Goal: Information Seeking & Learning: Check status

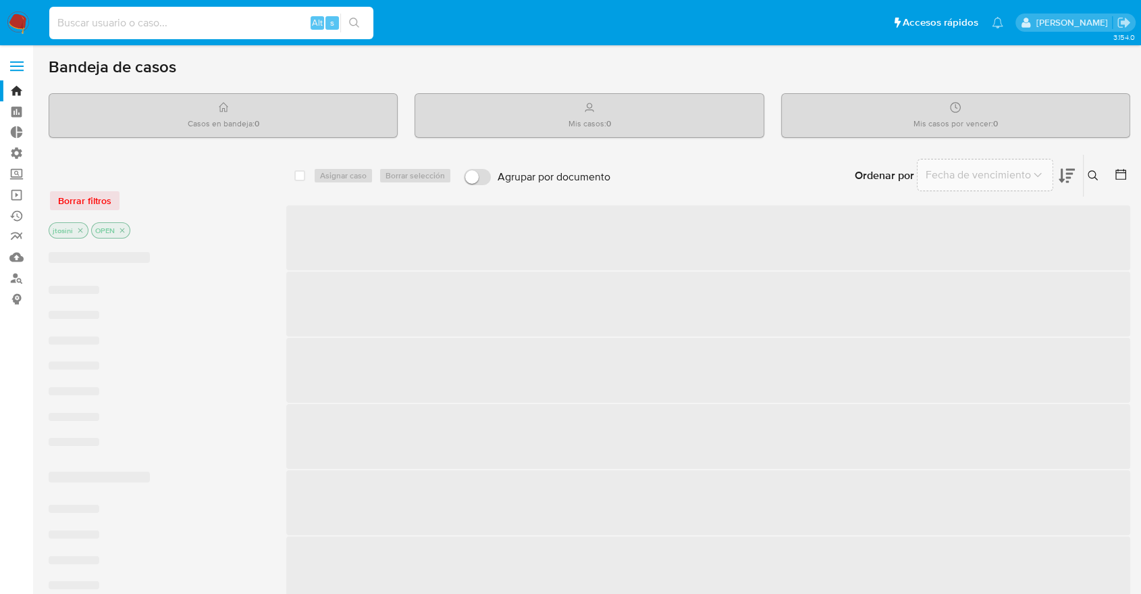
click at [211, 20] on input at bounding box center [211, 23] width 324 height 18
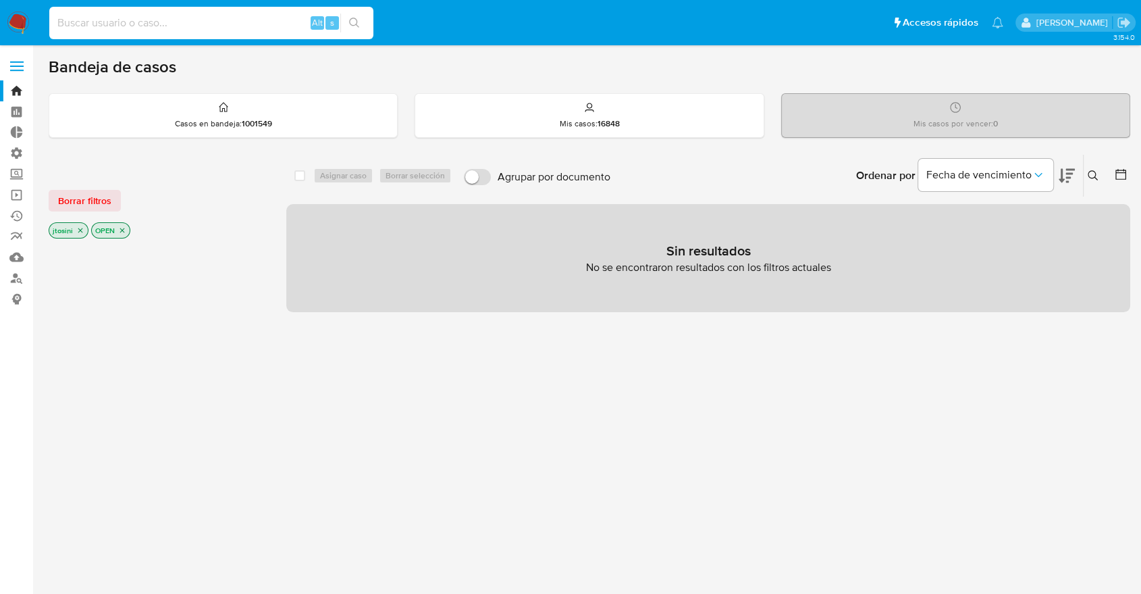
paste input "300254619"
type input "300254619"
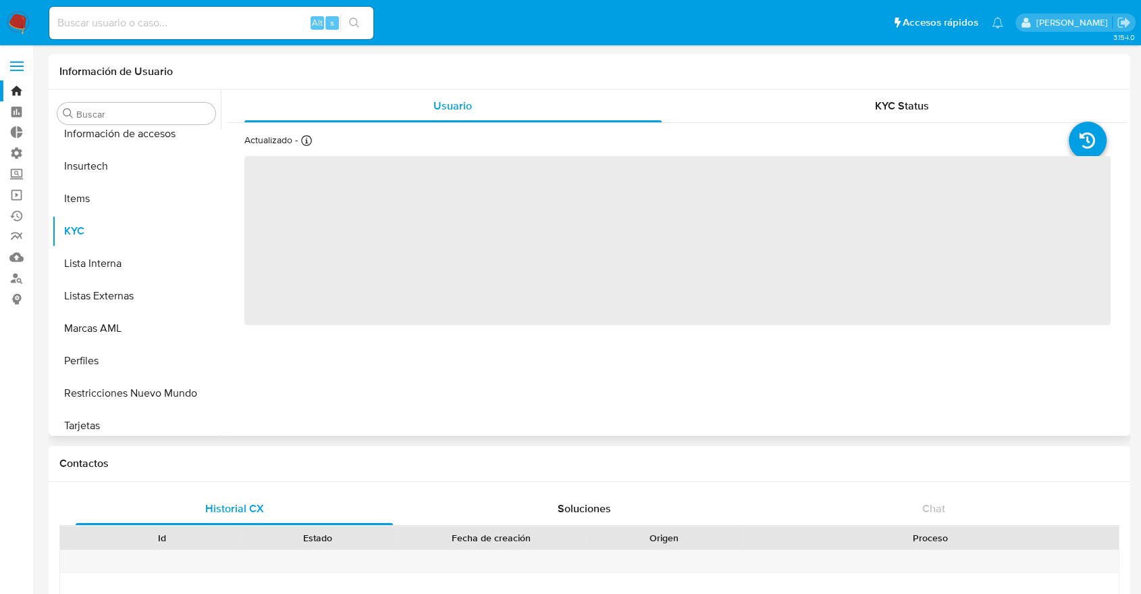
scroll to position [603, 0]
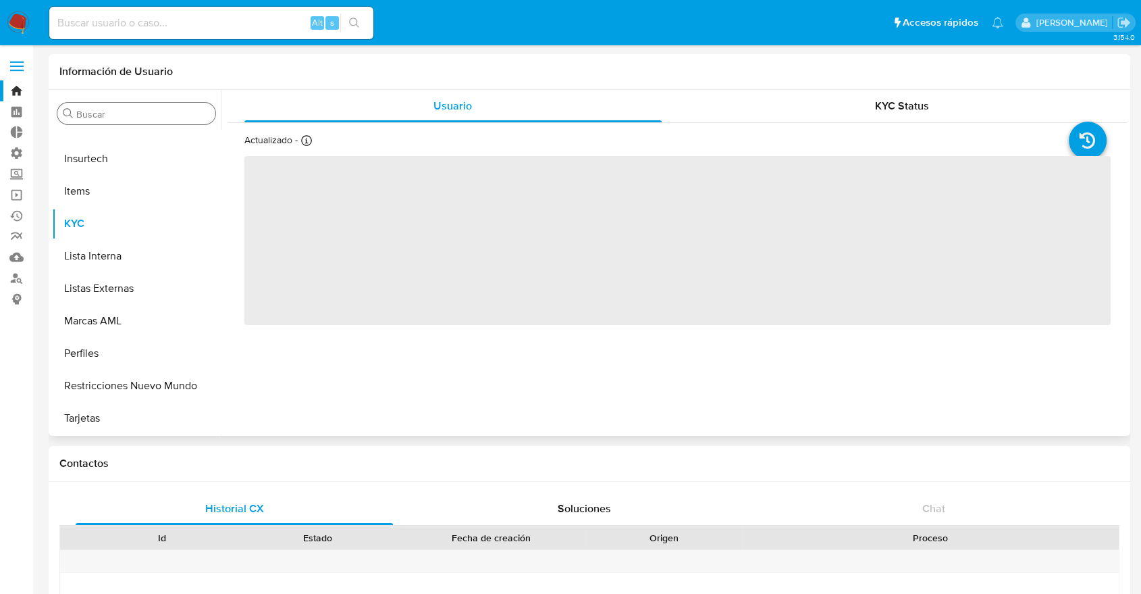
click at [181, 116] on input "Buscar" at bounding box center [143, 114] width 134 height 12
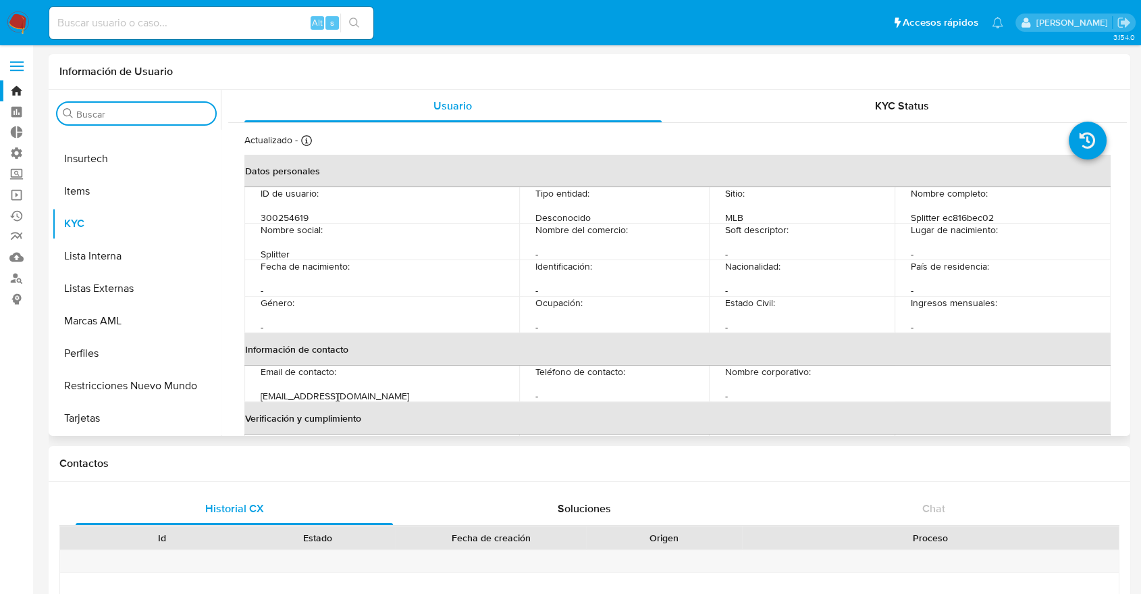
select select "10"
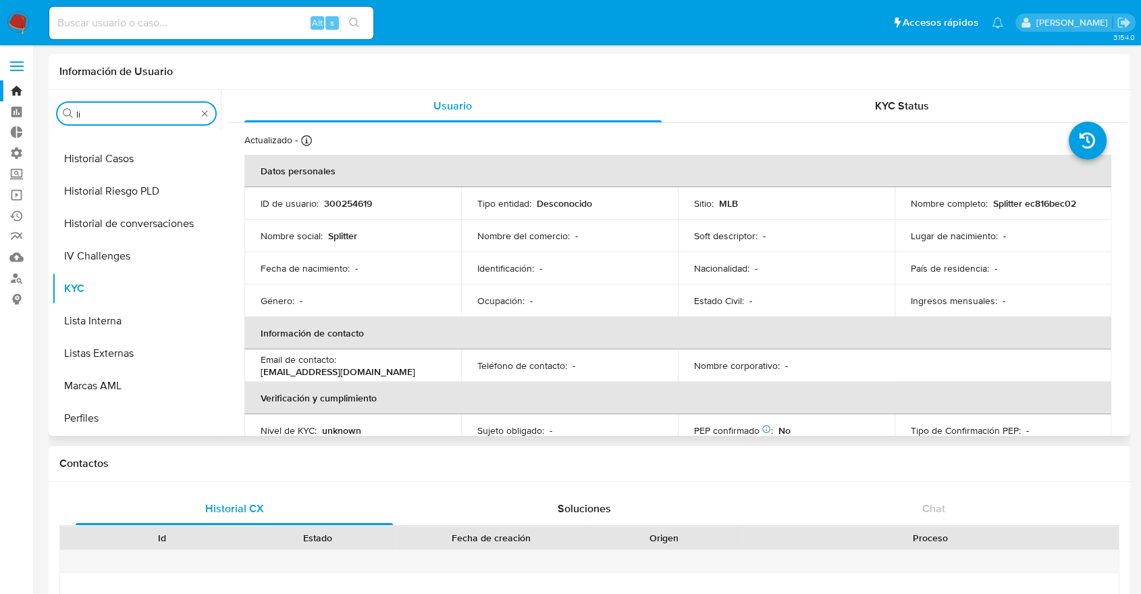
scroll to position [0, 0]
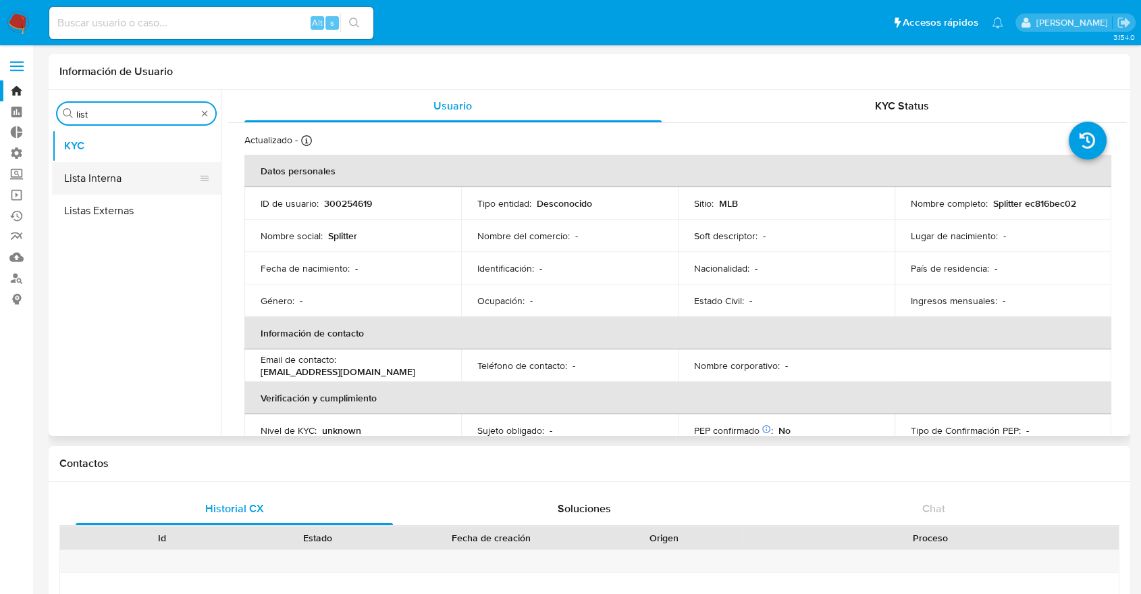
click at [132, 170] on button "Lista Interna" at bounding box center [131, 178] width 158 height 32
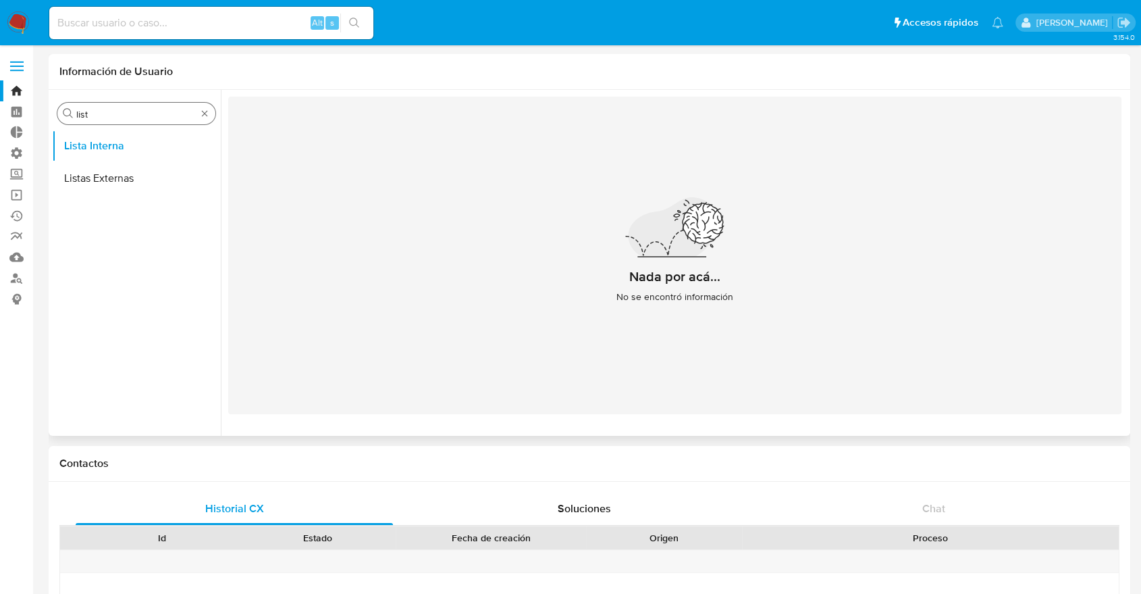
click at [147, 113] on input "list" at bounding box center [136, 114] width 120 height 12
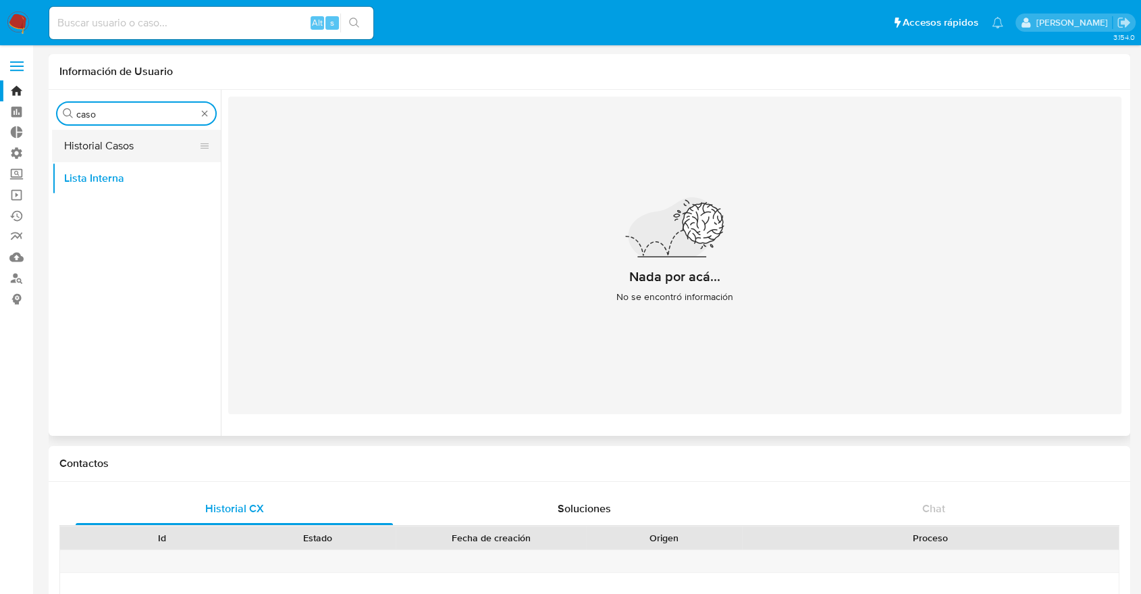
click at [126, 138] on button "Historial Casos" at bounding box center [131, 146] width 158 height 32
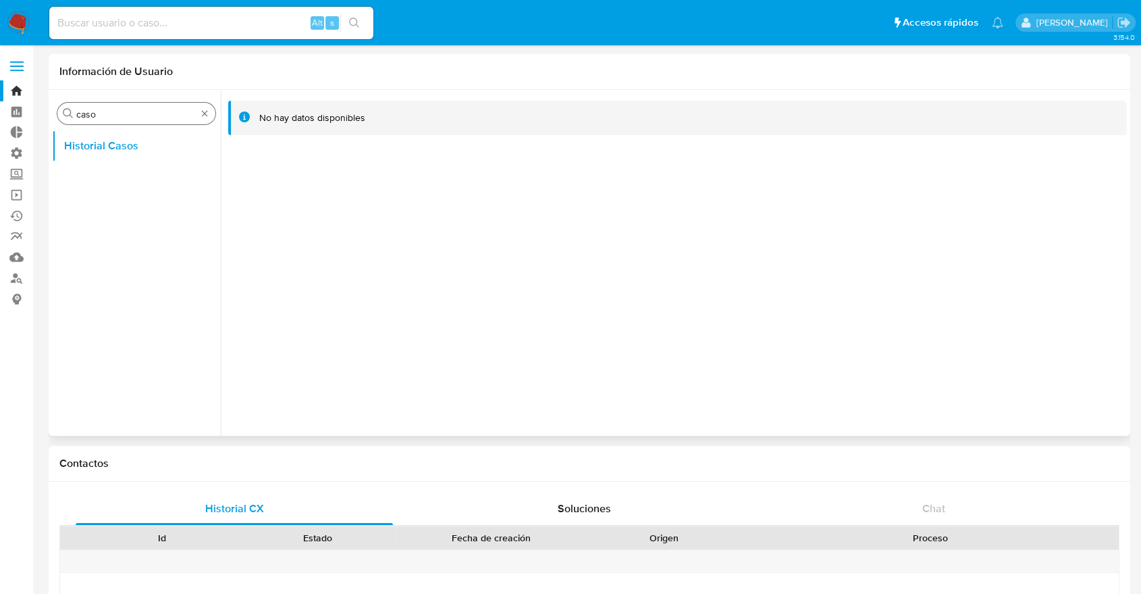
click at [151, 118] on input "caso" at bounding box center [136, 114] width 120 height 12
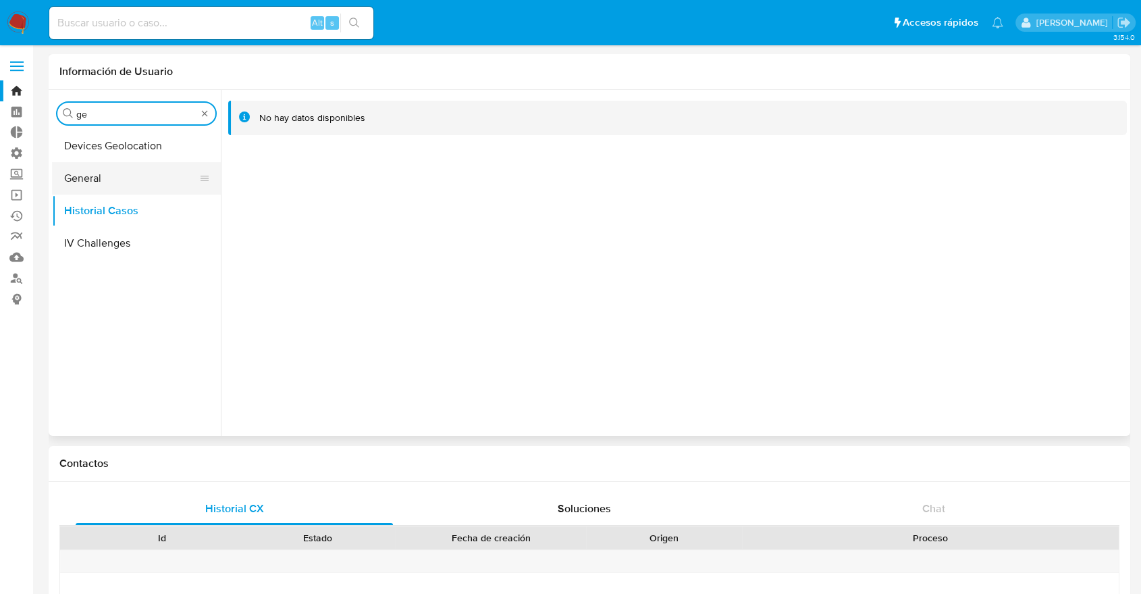
type input "ge"
click at [116, 178] on button "General" at bounding box center [131, 178] width 158 height 32
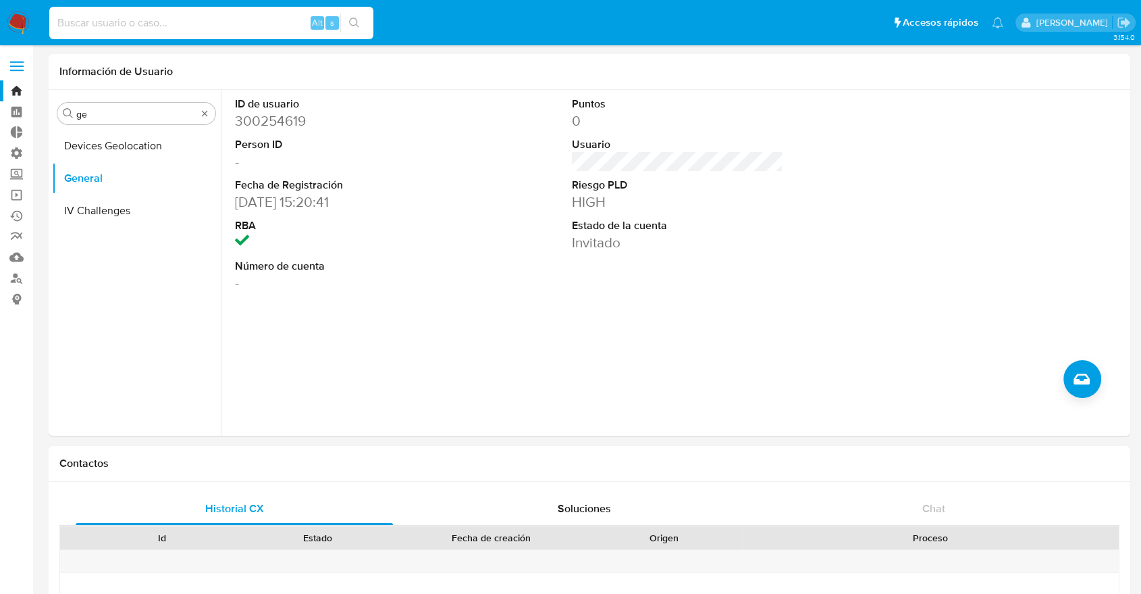
click at [204, 20] on input at bounding box center [211, 23] width 324 height 18
paste input "299309316"
type input "299309316"
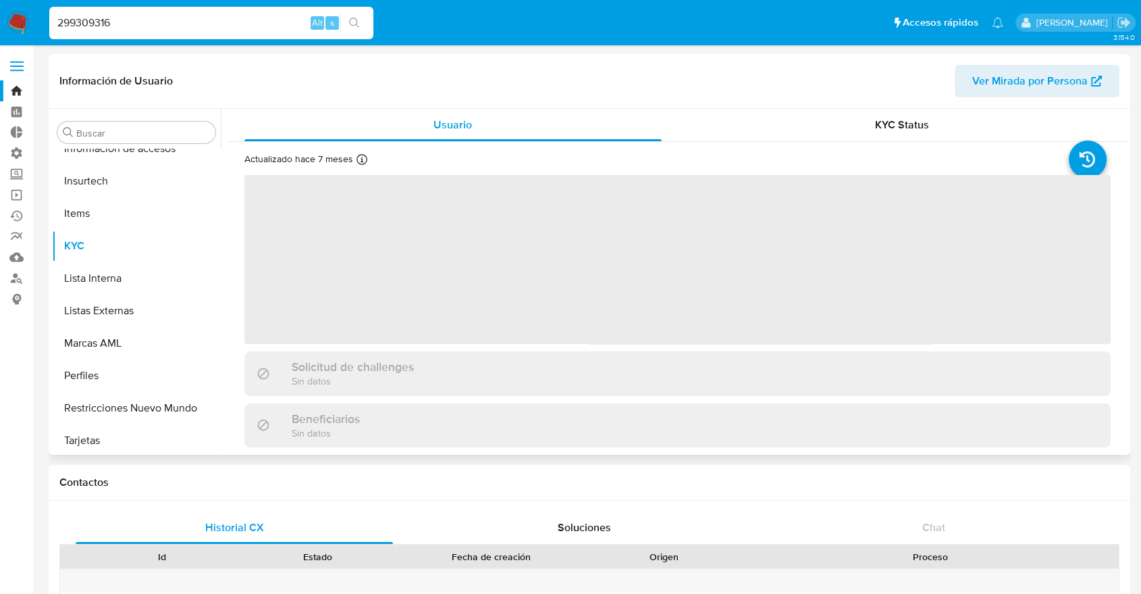
scroll to position [603, 0]
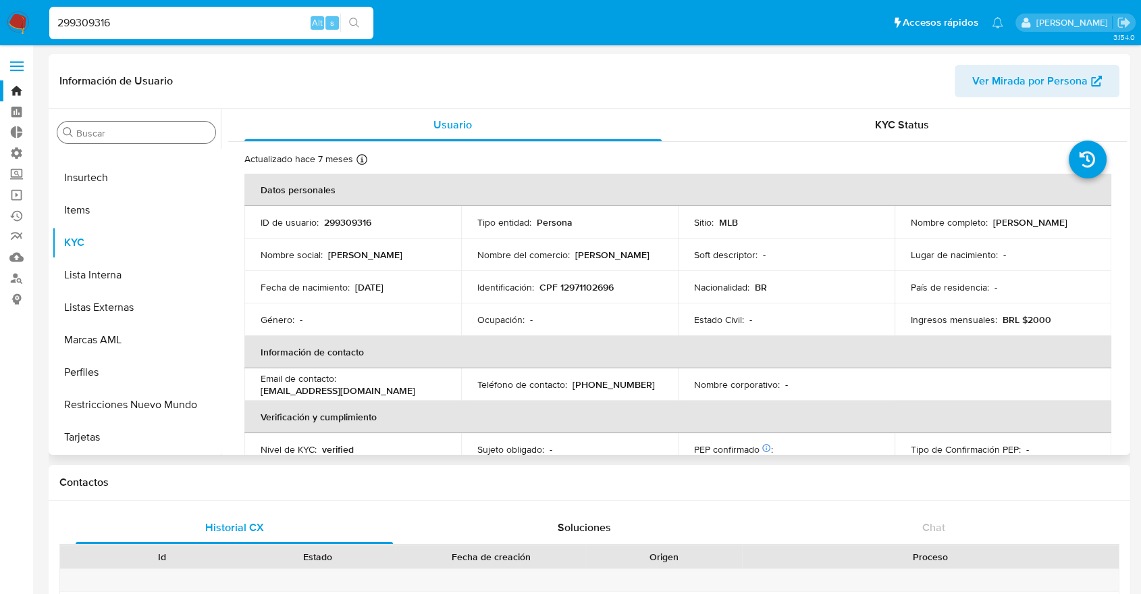
select select "10"
click at [140, 135] on input "Buscar" at bounding box center [143, 133] width 134 height 12
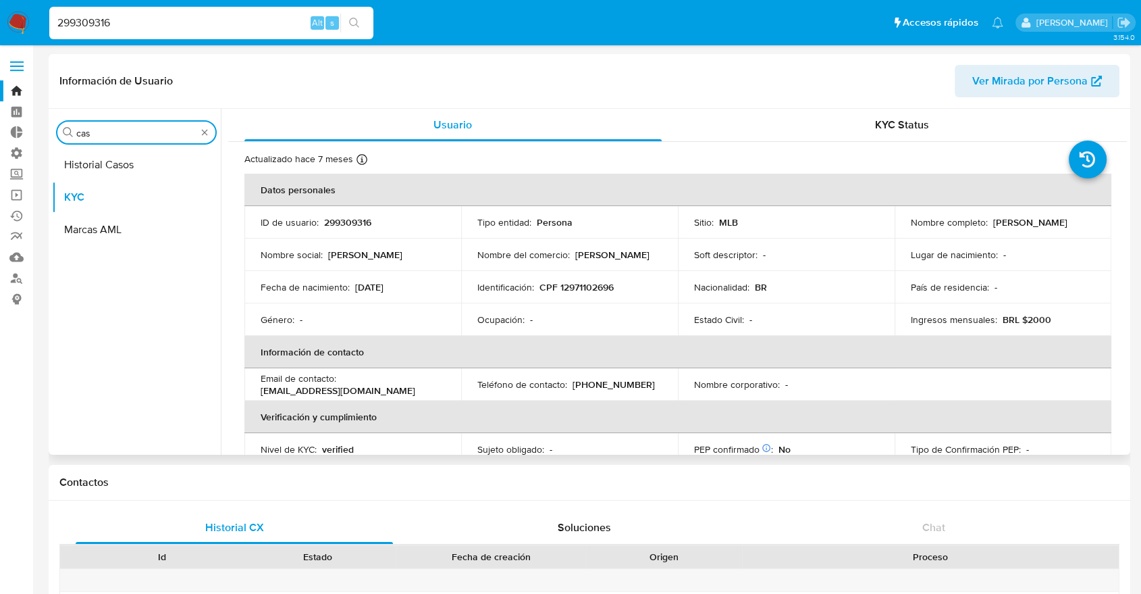
scroll to position [0, 0]
click at [125, 161] on button "Historial Casos" at bounding box center [131, 165] width 158 height 32
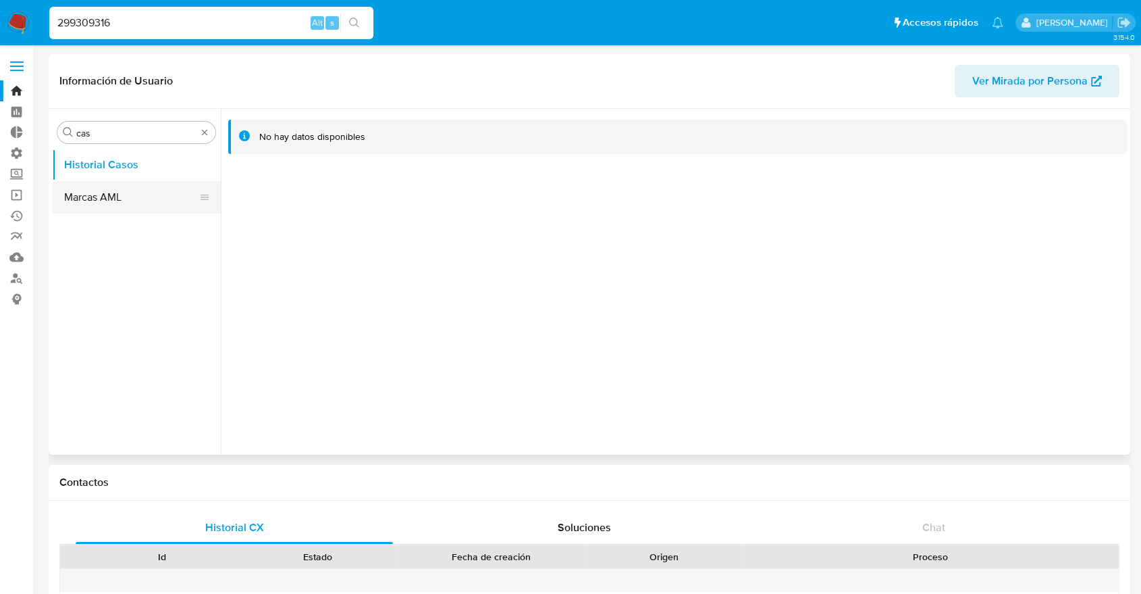
click at [148, 199] on button "Marcas AML" at bounding box center [131, 197] width 158 height 32
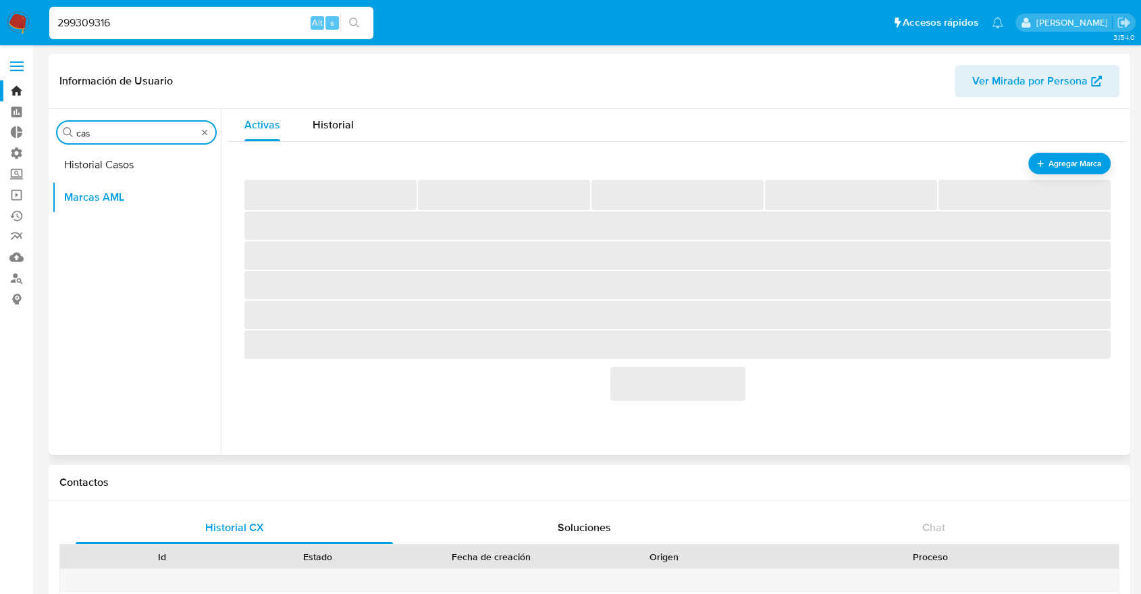
click at [146, 131] on input "cas" at bounding box center [136, 133] width 120 height 12
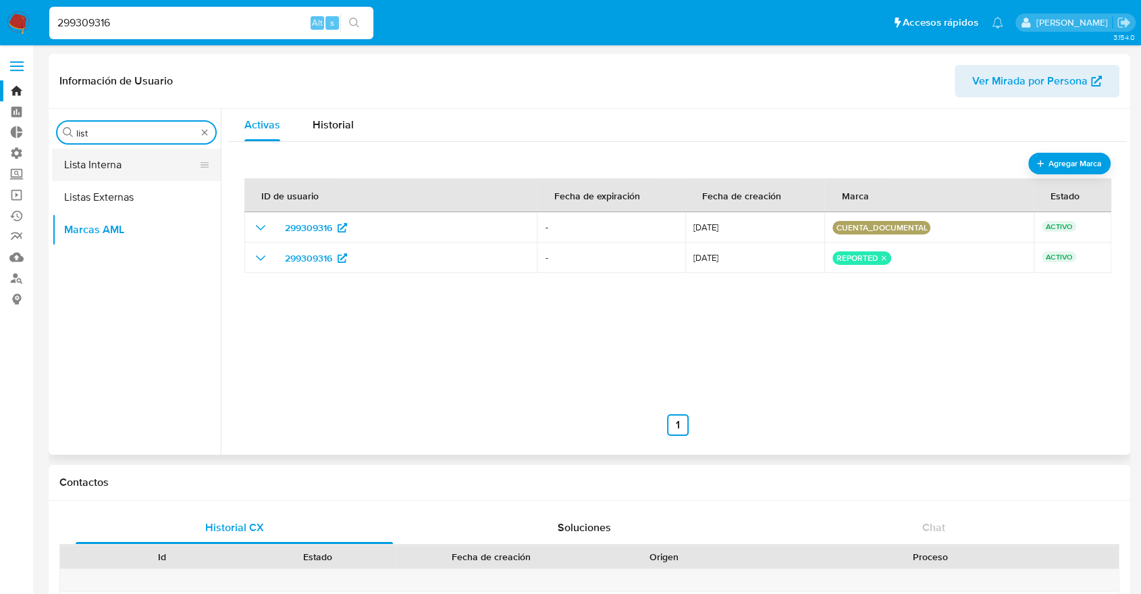
click at [130, 151] on button "Lista Interna" at bounding box center [131, 165] width 158 height 32
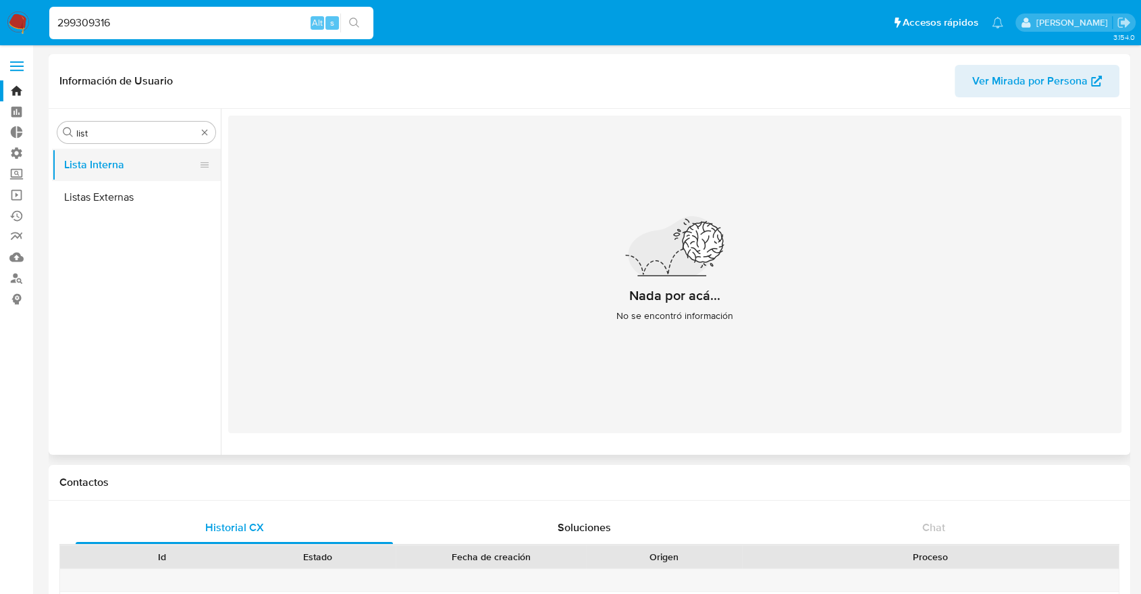
click at [144, 161] on button "Lista Interna" at bounding box center [131, 165] width 158 height 32
click at [145, 153] on button "Lista Interna" at bounding box center [131, 165] width 158 height 32
click at [149, 199] on button "Listas Externas" at bounding box center [131, 197] width 158 height 32
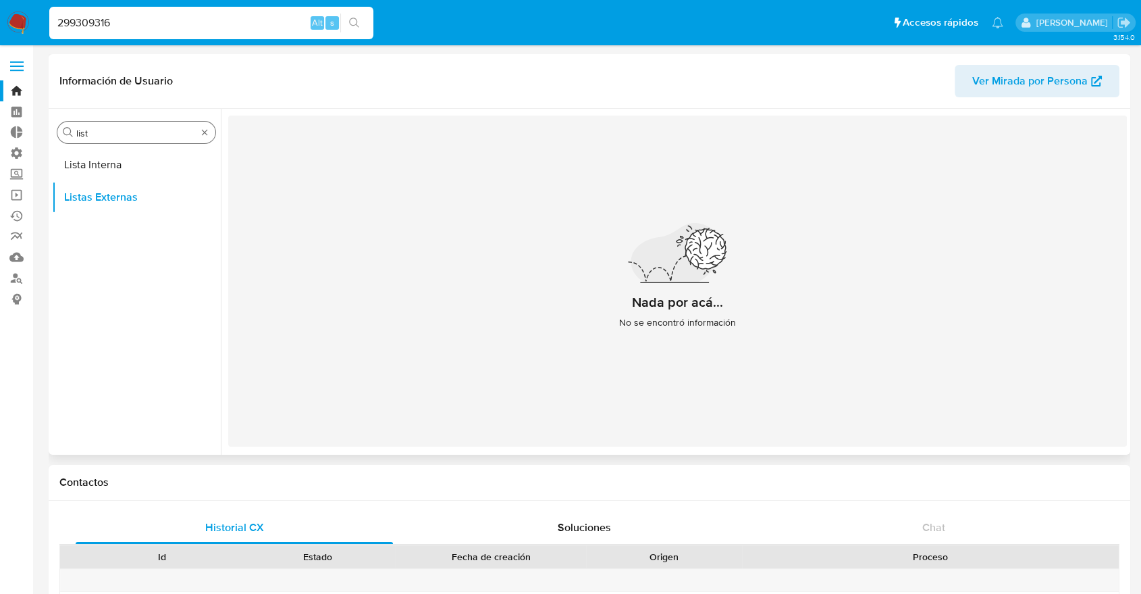
click at [146, 136] on input "list" at bounding box center [136, 133] width 120 height 12
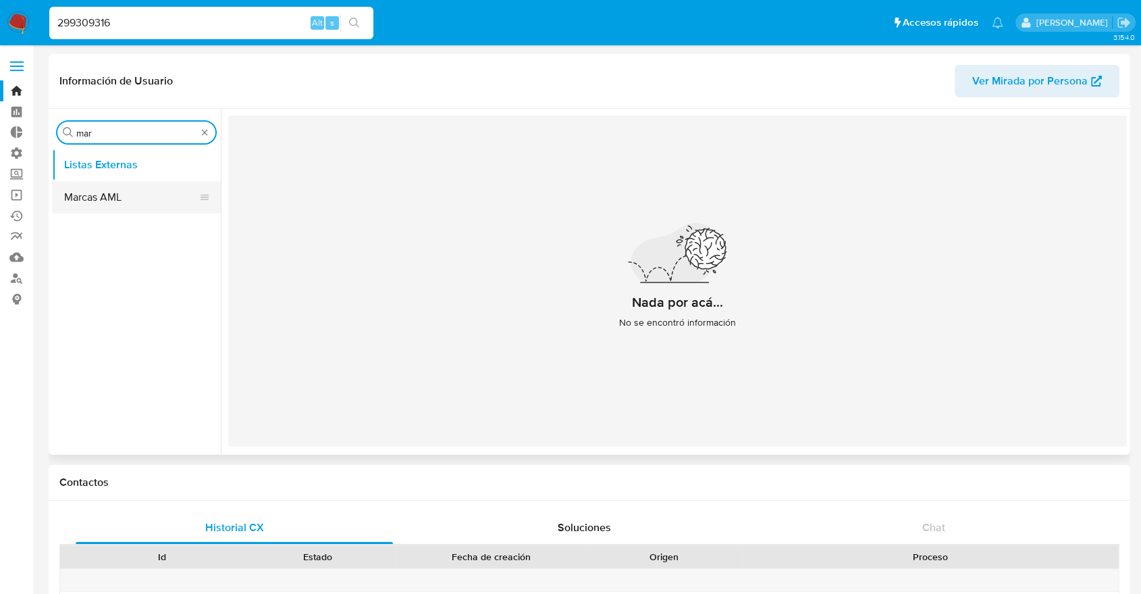
type input "mar"
click at [119, 197] on button "Marcas AML" at bounding box center [131, 197] width 158 height 32
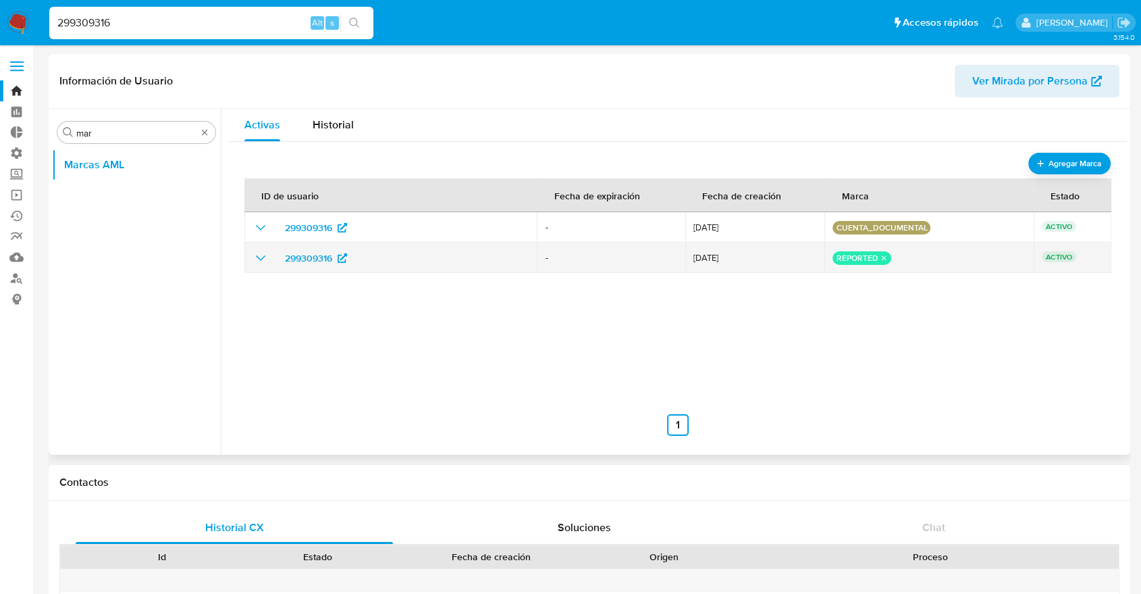
click at [260, 253] on icon "show_hidden_detail_by_id_299309316" at bounding box center [261, 258] width 16 height 16
click at [870, 262] on p "reported" at bounding box center [862, 258] width 59 height 14
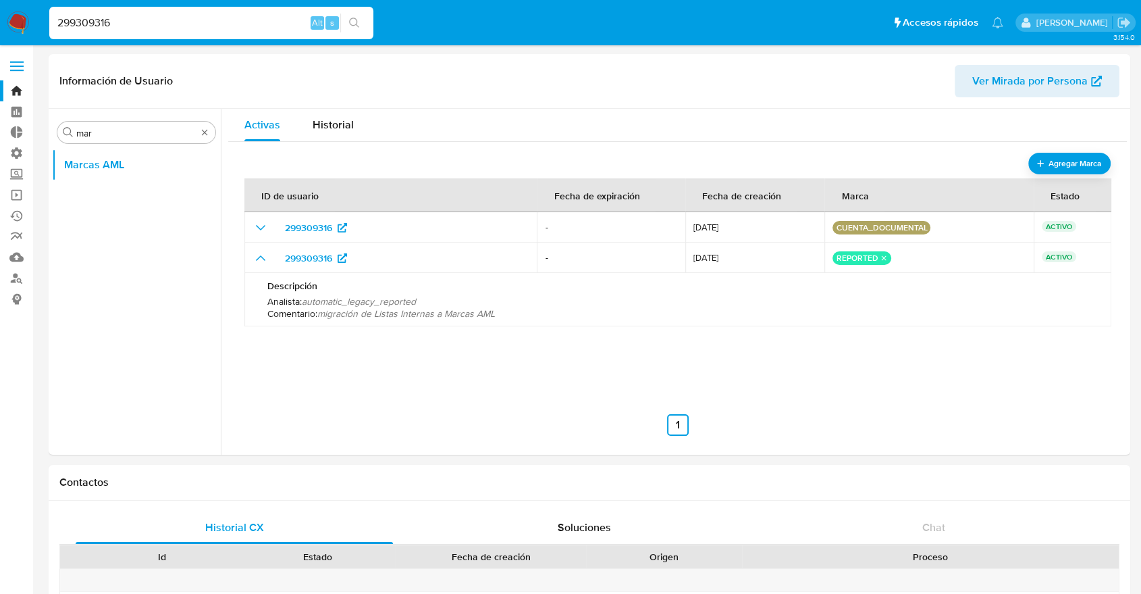
click at [250, 24] on input "299309316" at bounding box center [211, 23] width 324 height 18
paste input "NYC5FDjq6wzvCXtTf2MaISqu"
type input "NYC5FDjq6wzvCXtTf2MaISqu"
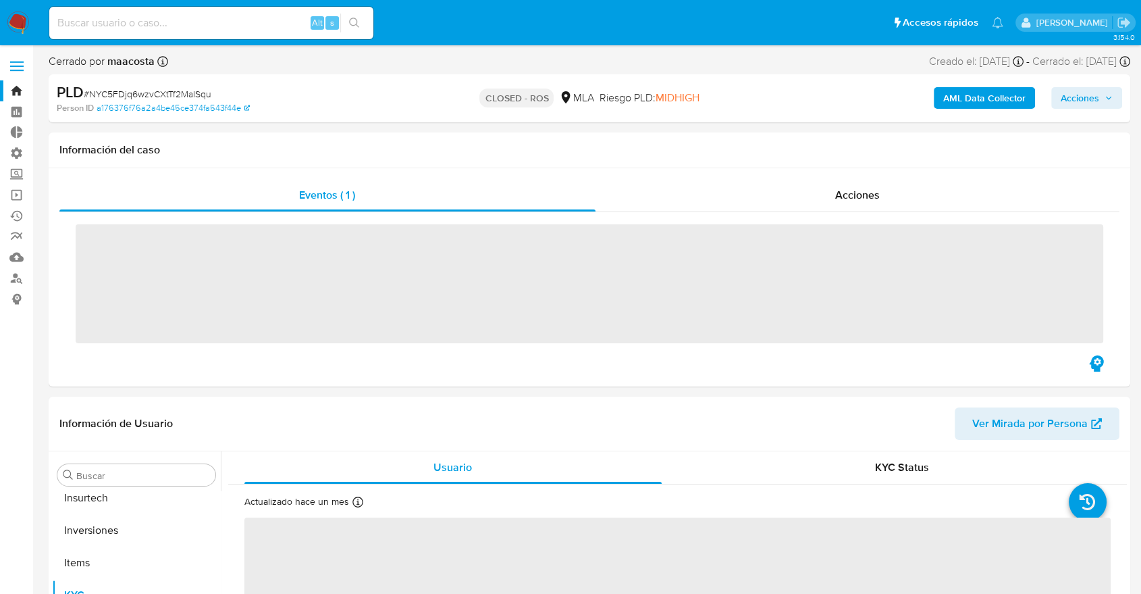
scroll to position [636, 0]
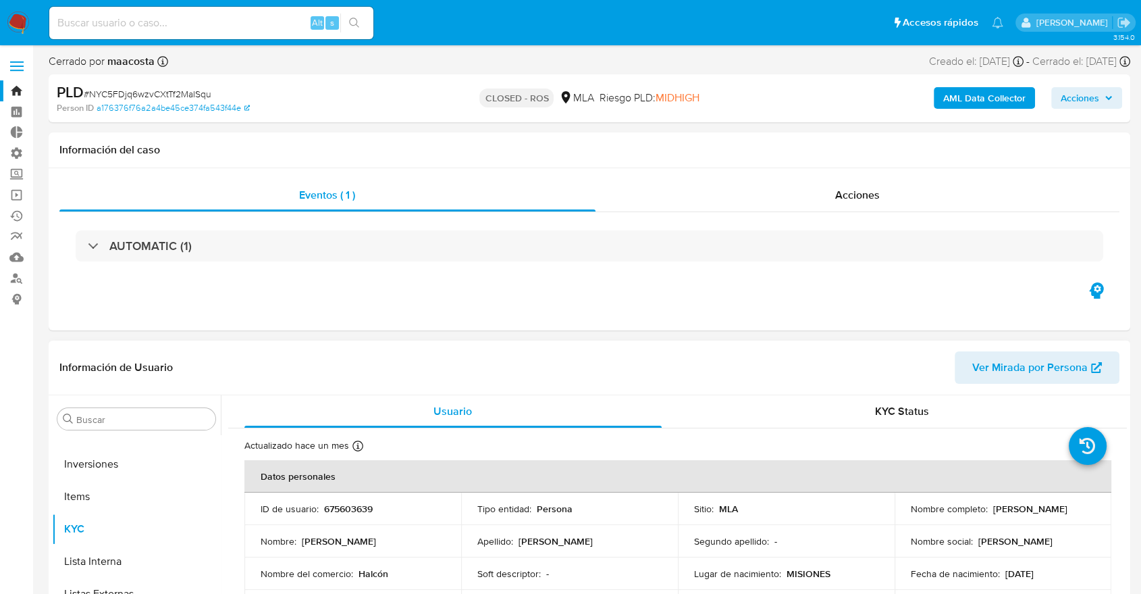
select select "10"
click at [118, 418] on input "Buscar" at bounding box center [143, 419] width 134 height 12
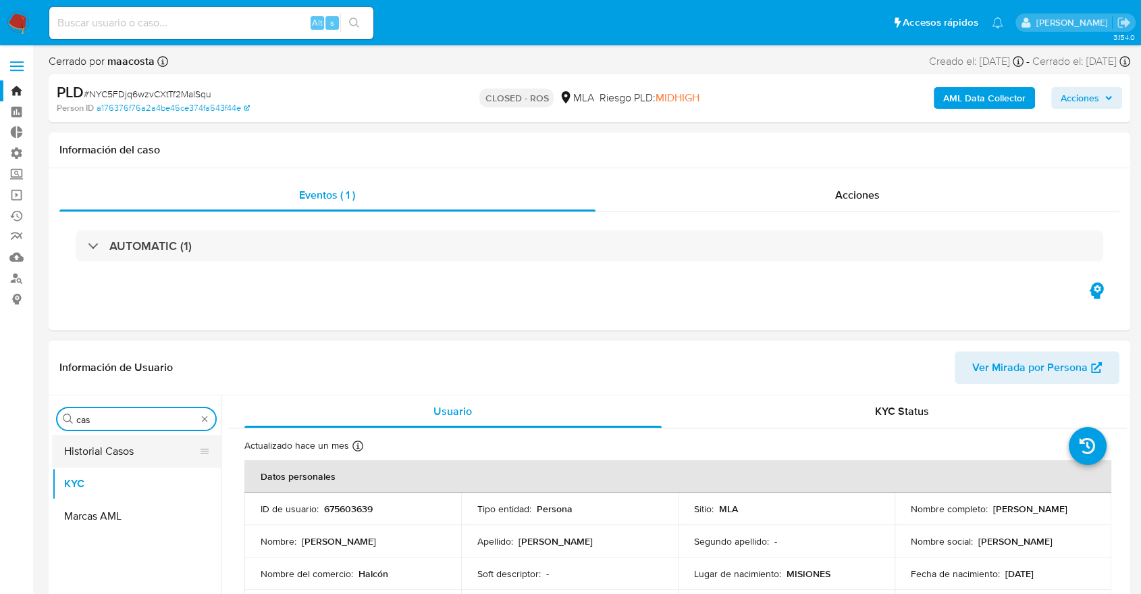
type input "cas"
click at [115, 450] on button "Historial Casos" at bounding box center [131, 451] width 158 height 32
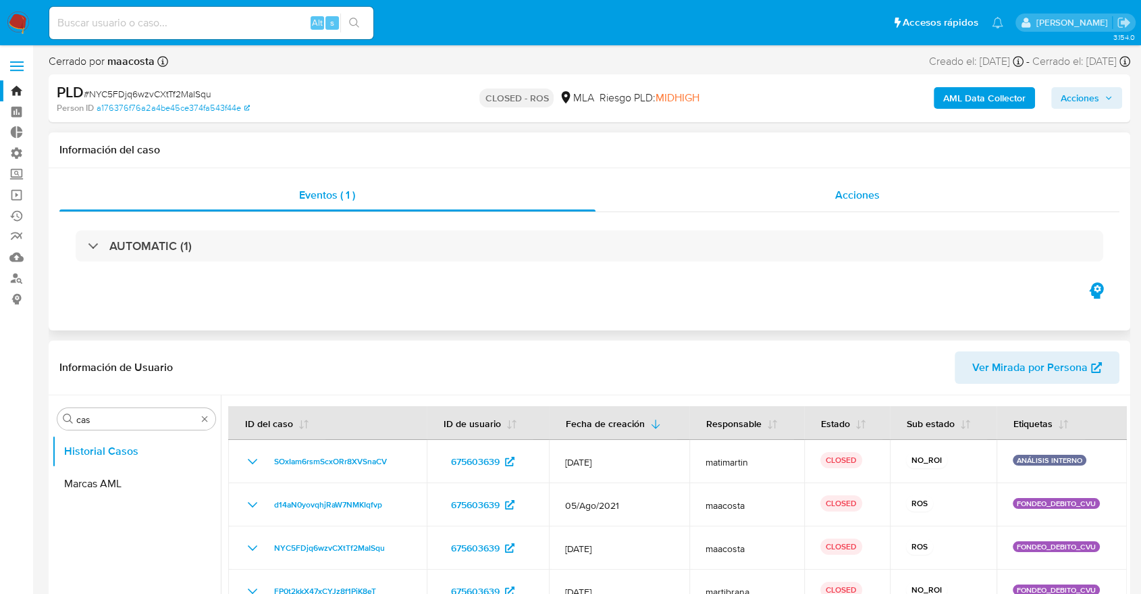
click at [800, 195] on div "Acciones" at bounding box center [858, 195] width 525 height 32
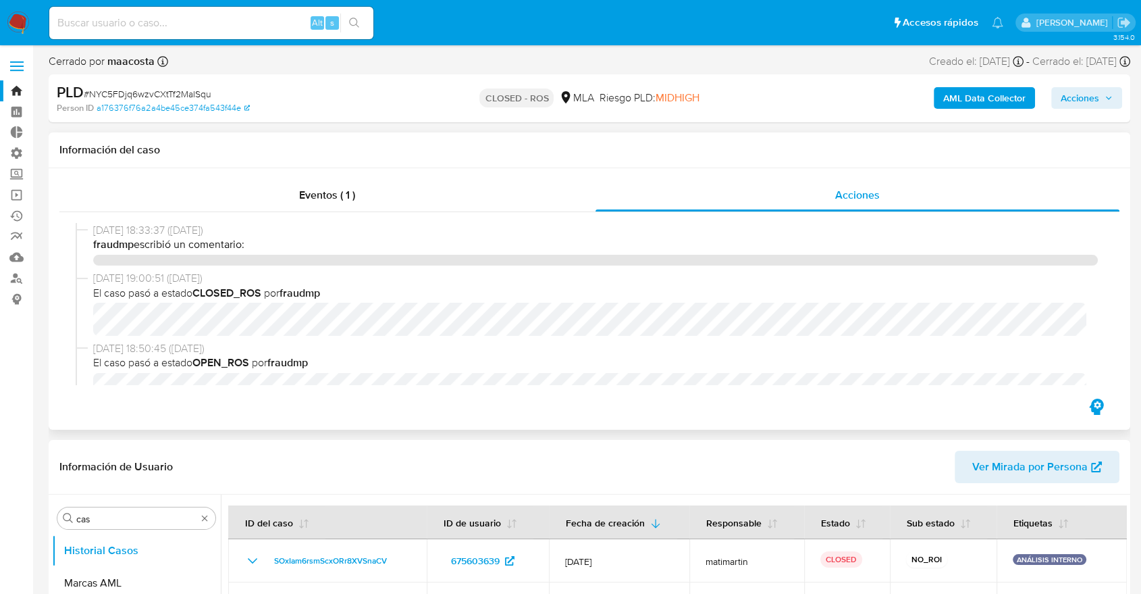
click at [688, 244] on p "fraudmp escribió un comentario:" at bounding box center [595, 244] width 1005 height 15
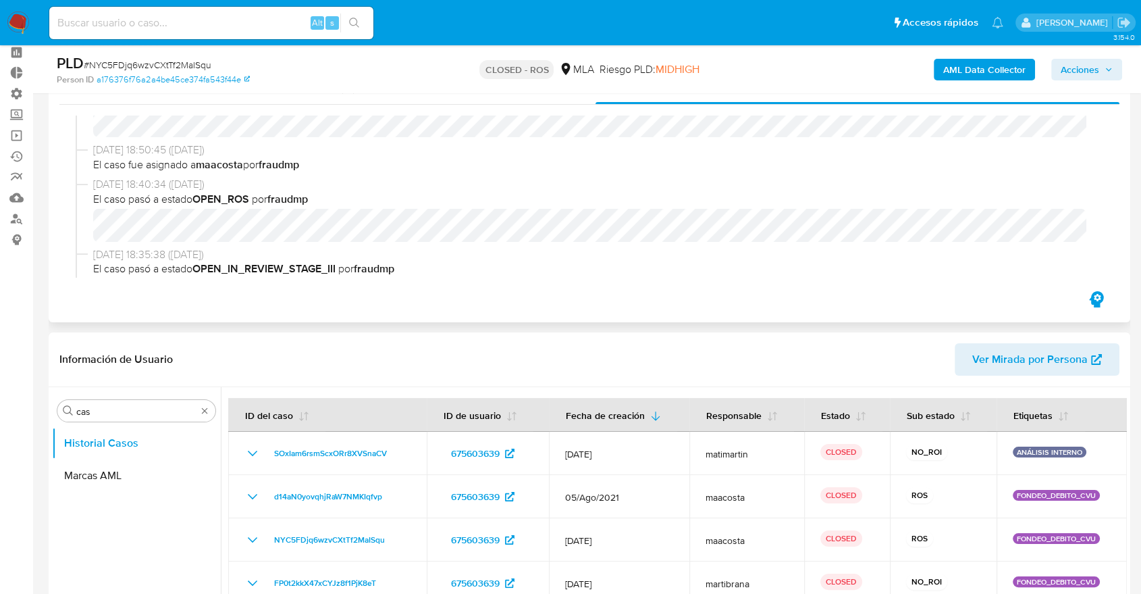
scroll to position [149, 0]
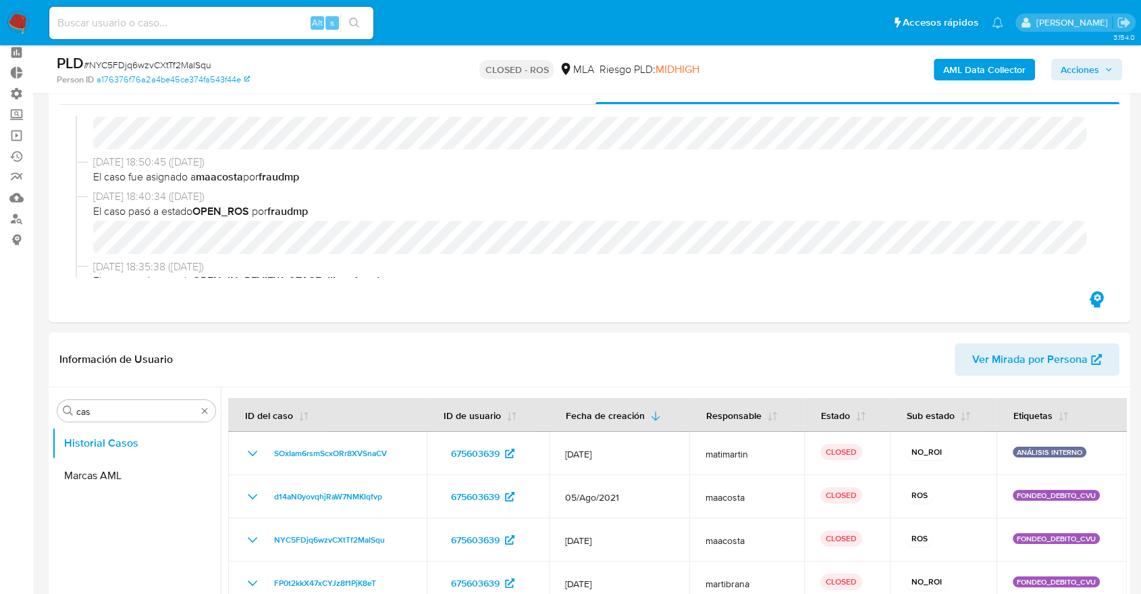
click at [205, 33] on div "Alt s" at bounding box center [211, 23] width 324 height 32
click at [195, 24] on input at bounding box center [211, 23] width 324 height 18
paste input "220545284"
type input "220545284"
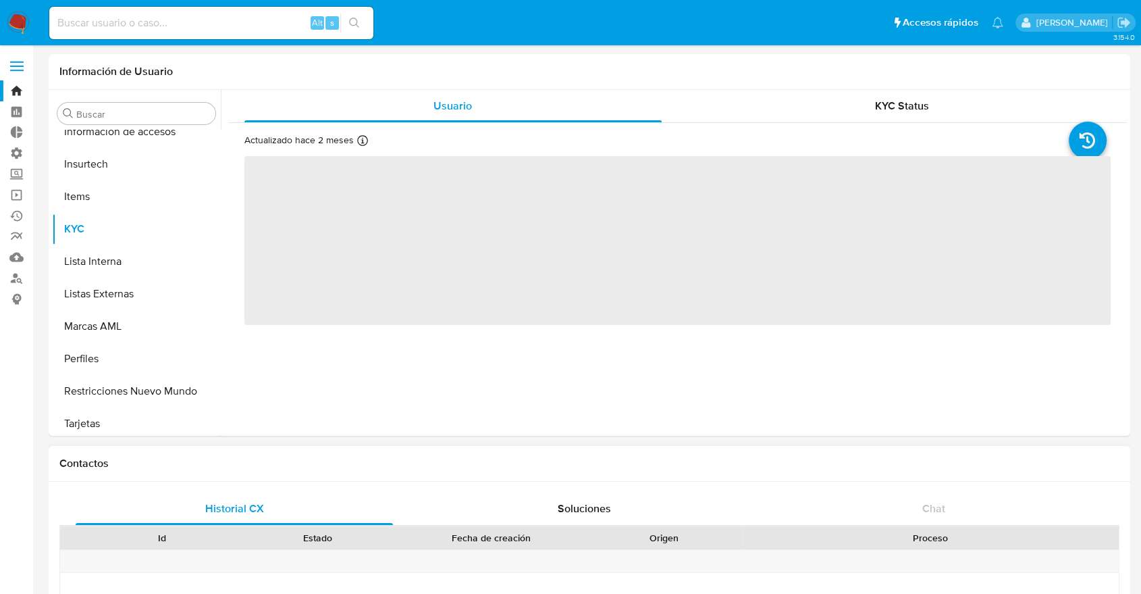
scroll to position [571, 0]
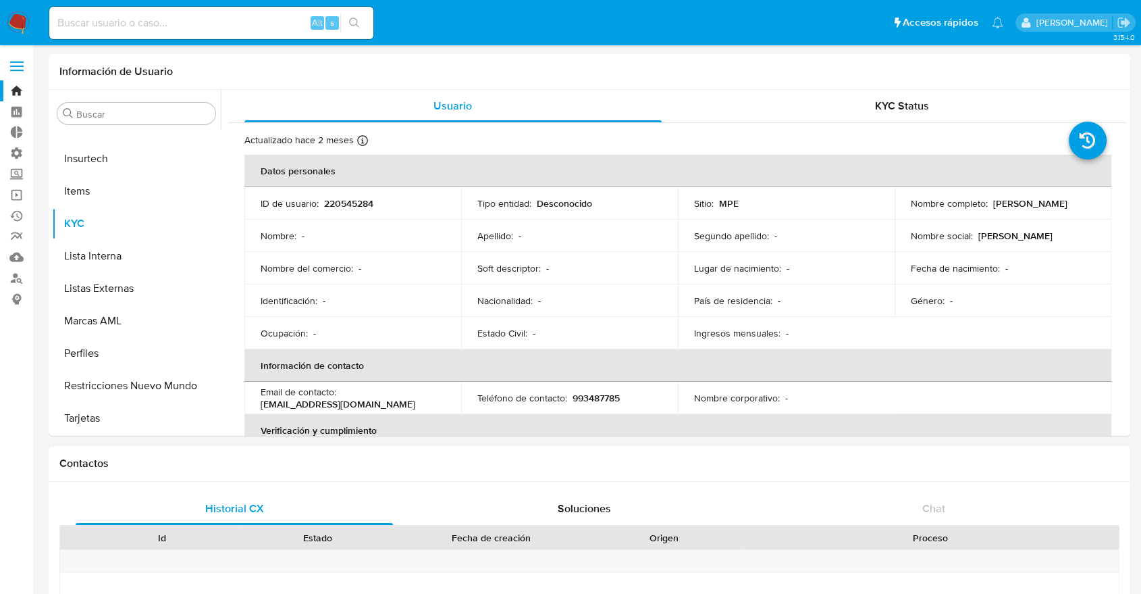
select select "10"
click at [140, 120] on div "Buscar" at bounding box center [136, 114] width 158 height 22
click at [132, 117] on input "Buscar" at bounding box center [143, 114] width 134 height 12
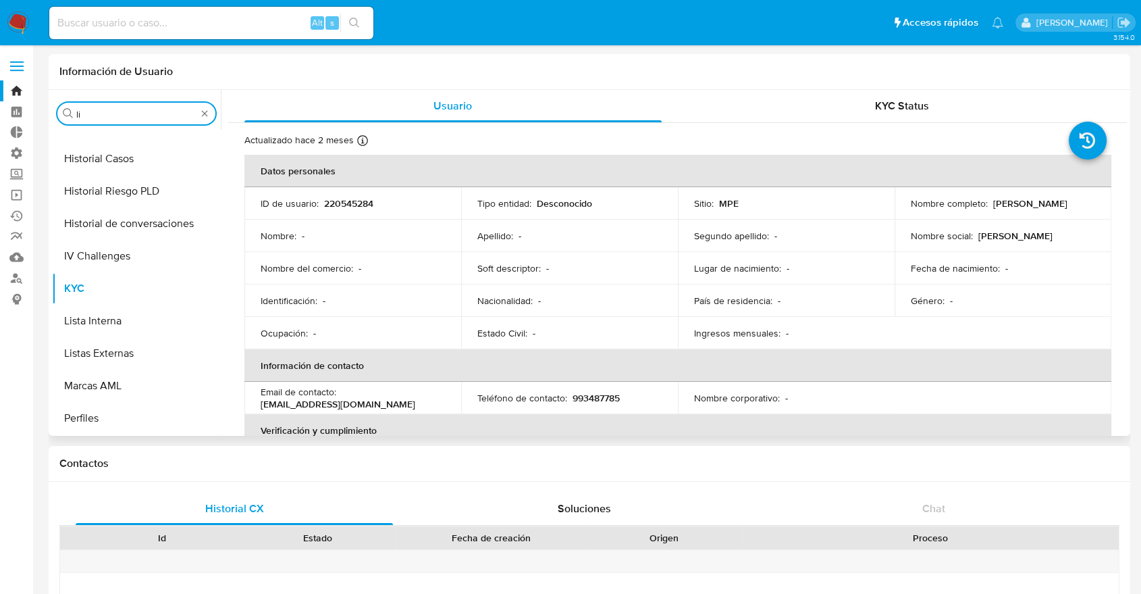
scroll to position [0, 0]
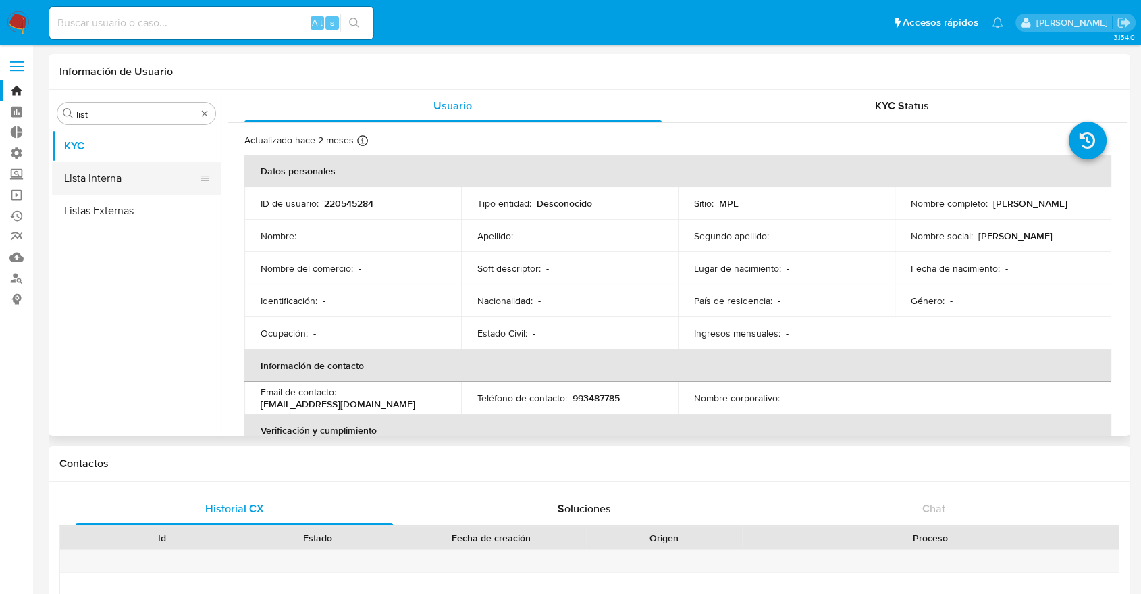
click at [109, 172] on button "Lista Interna" at bounding box center [131, 178] width 158 height 32
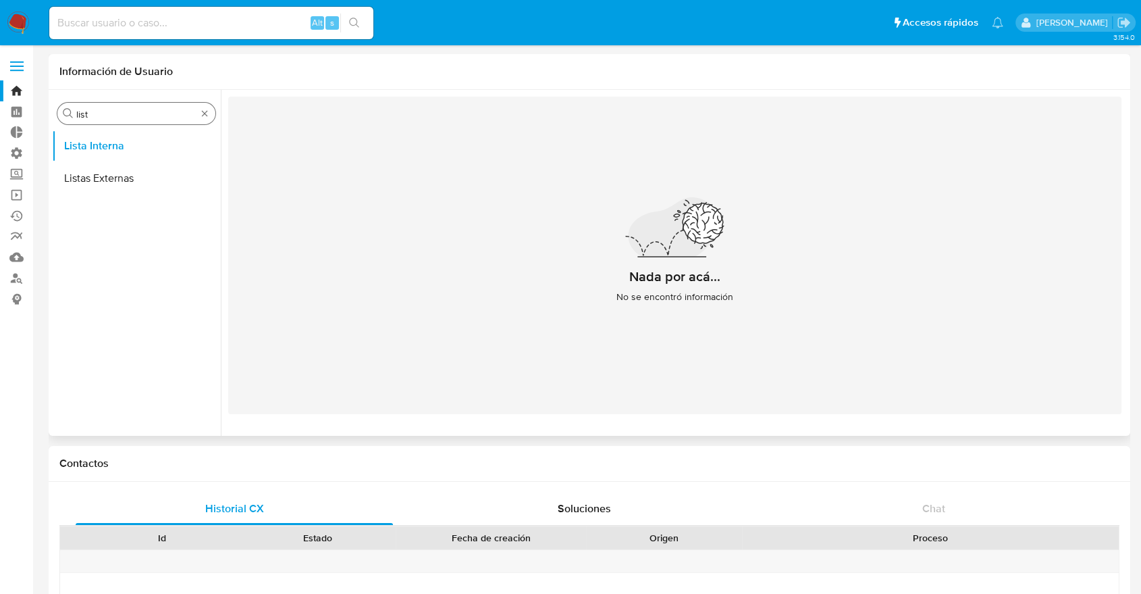
click at [180, 122] on div "Buscar list" at bounding box center [136, 114] width 158 height 22
click at [173, 113] on input "list" at bounding box center [136, 114] width 120 height 12
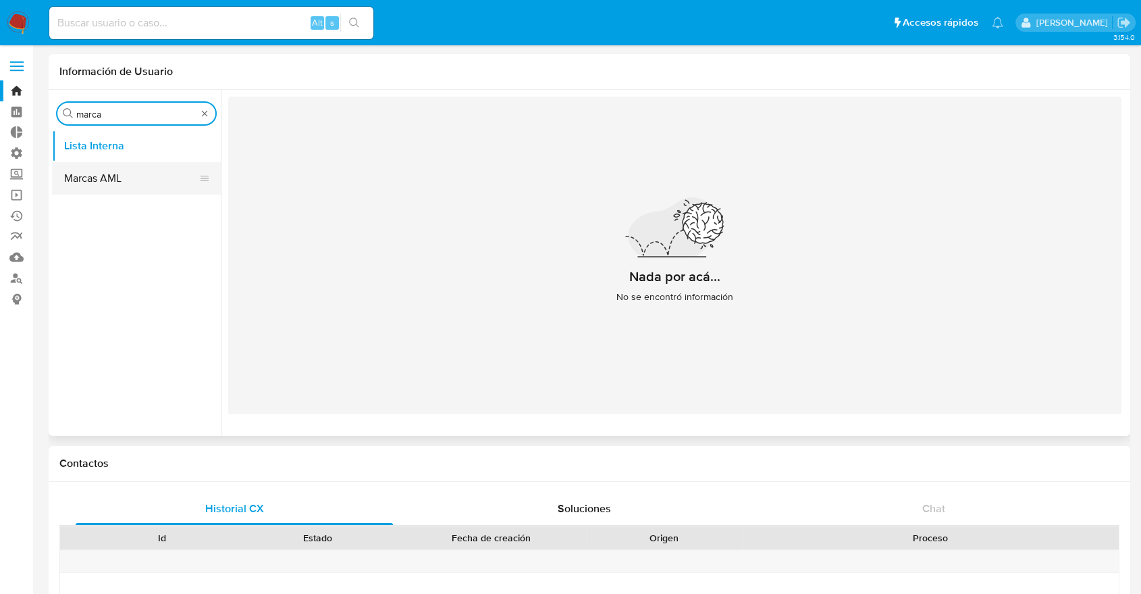
type input "marca"
click at [128, 176] on button "Marcas AML" at bounding box center [131, 178] width 158 height 32
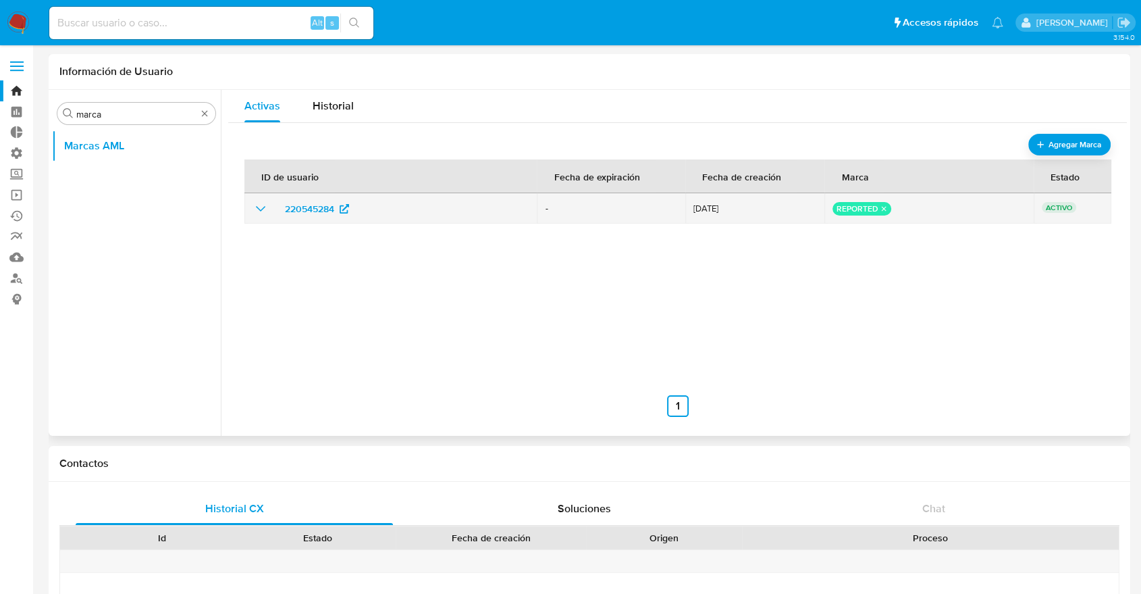
click at [259, 201] on icon "show_hidden_detail_by_id_220545284" at bounding box center [261, 209] width 16 height 16
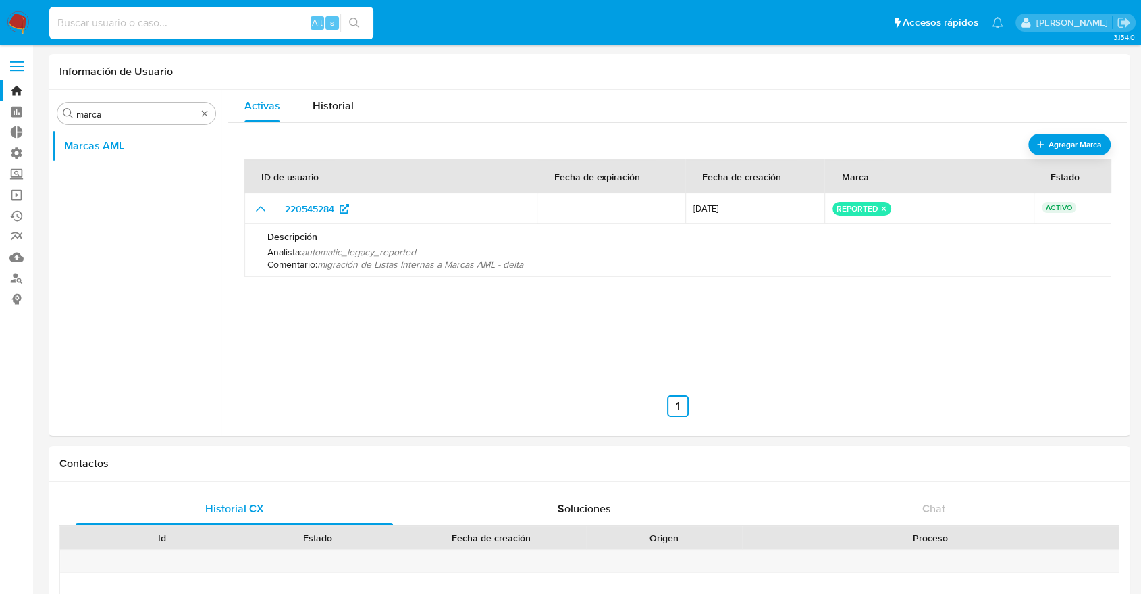
click at [253, 20] on input at bounding box center [211, 23] width 324 height 18
paste input "27129629"
click at [243, 26] on input "27129629" at bounding box center [211, 23] width 324 height 18
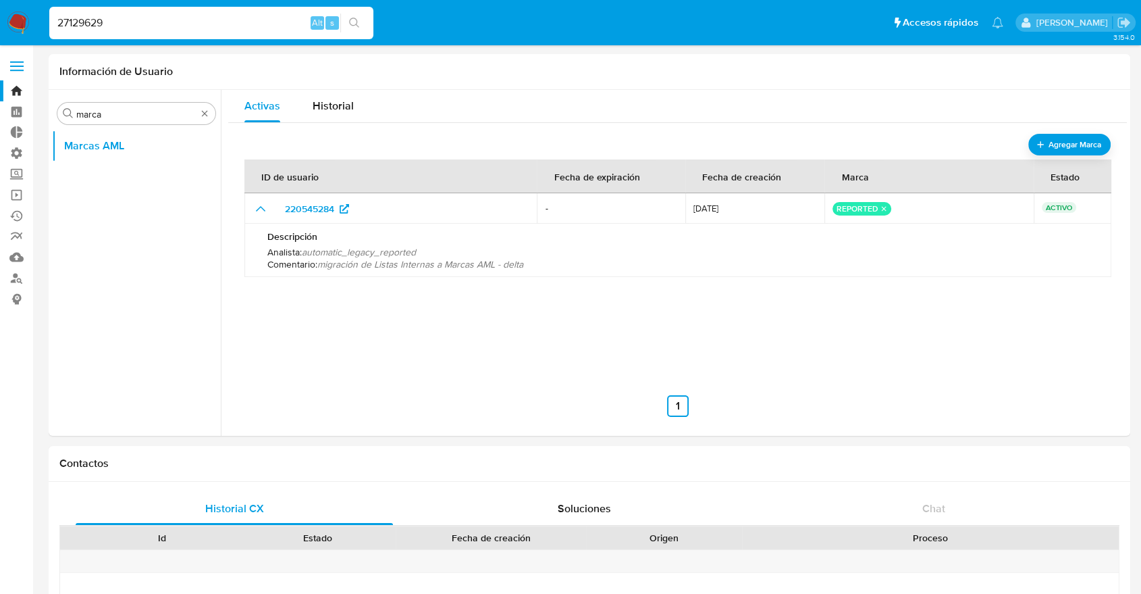
paste input "803371963"
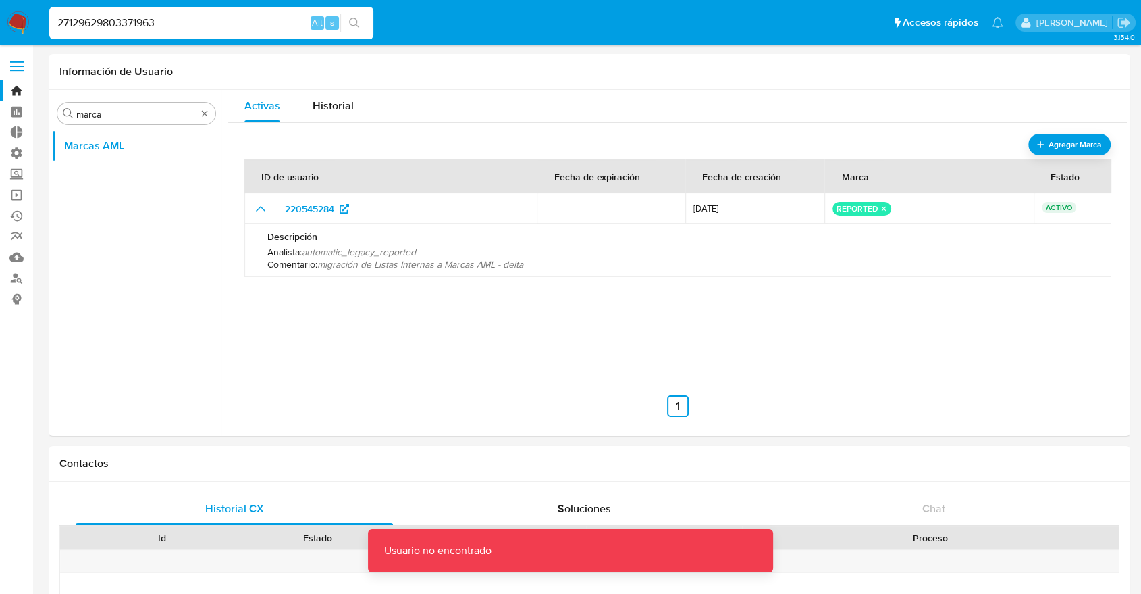
click at [243, 26] on input "27129629803371963" at bounding box center [211, 23] width 324 height 18
paste input
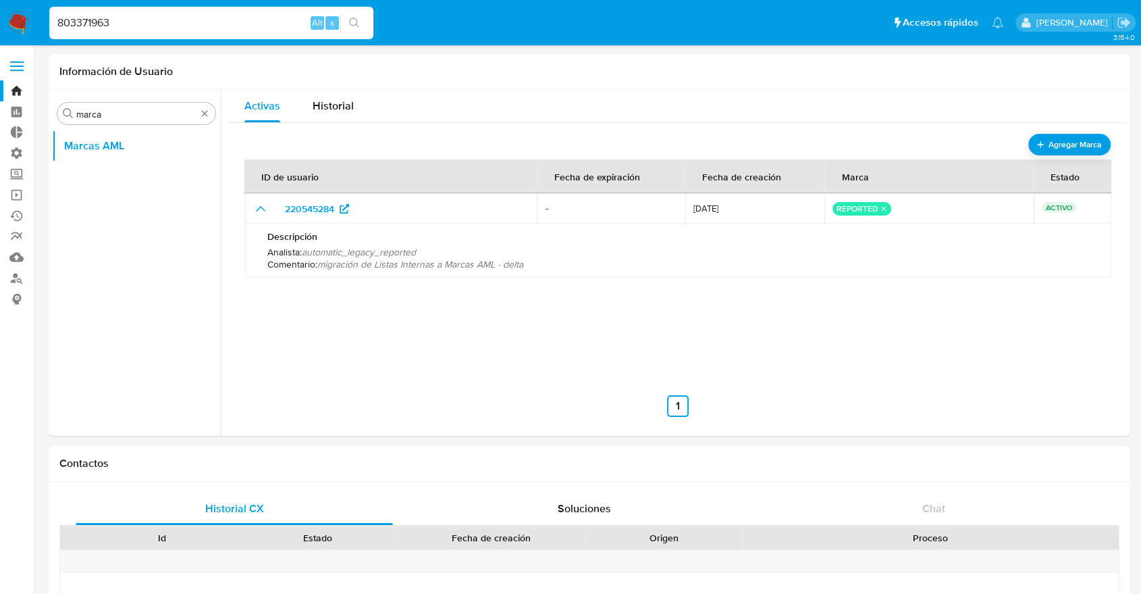
type input "803371963"
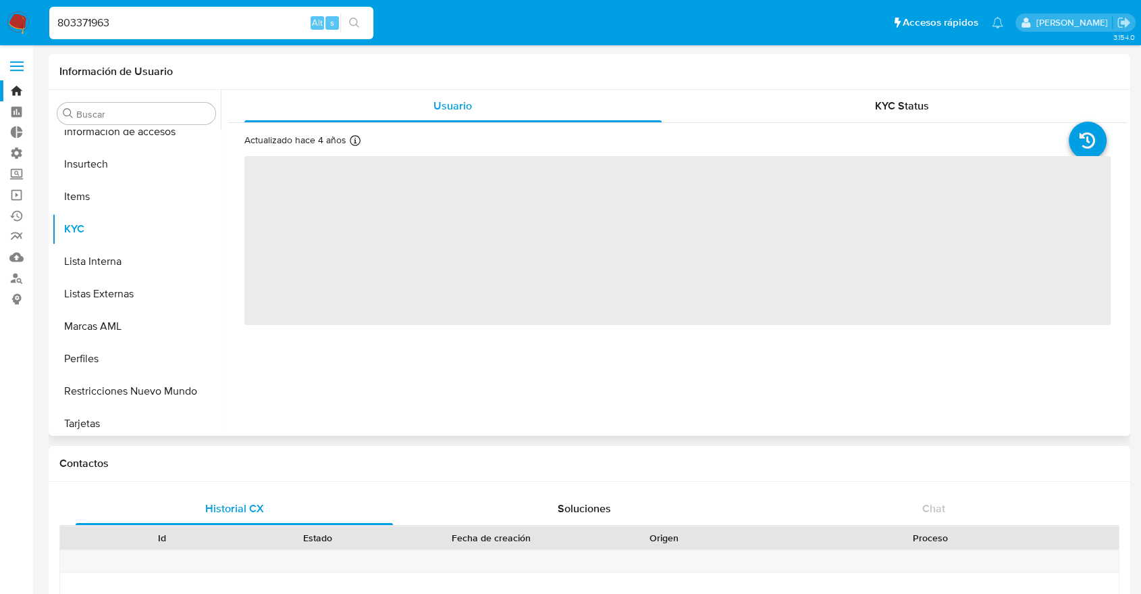
scroll to position [571, 0]
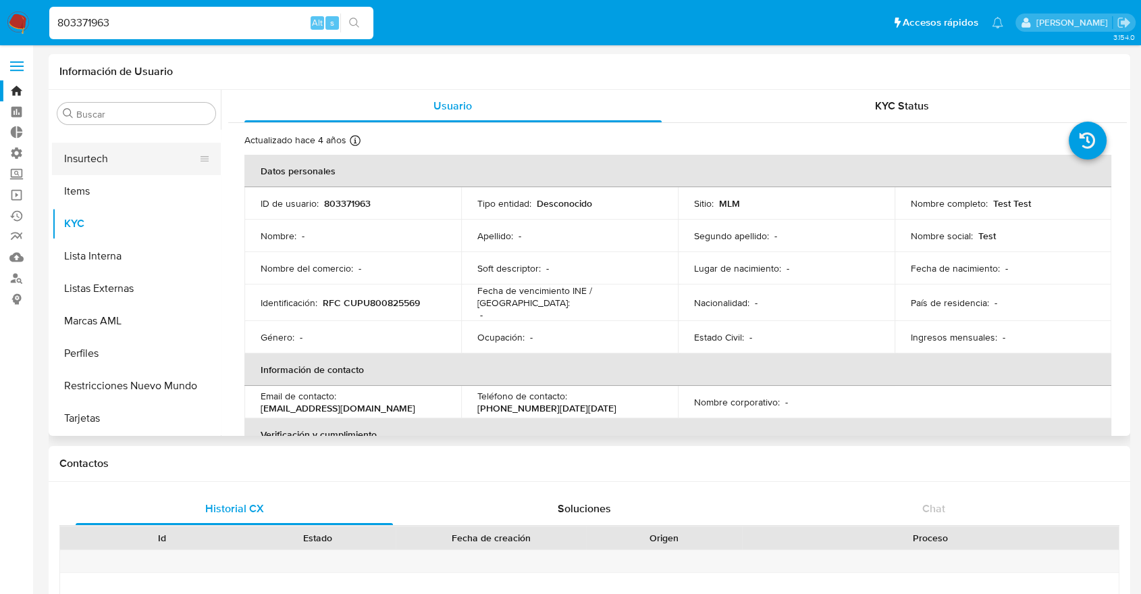
select select "10"
click at [151, 109] on input "Buscar" at bounding box center [143, 114] width 134 height 12
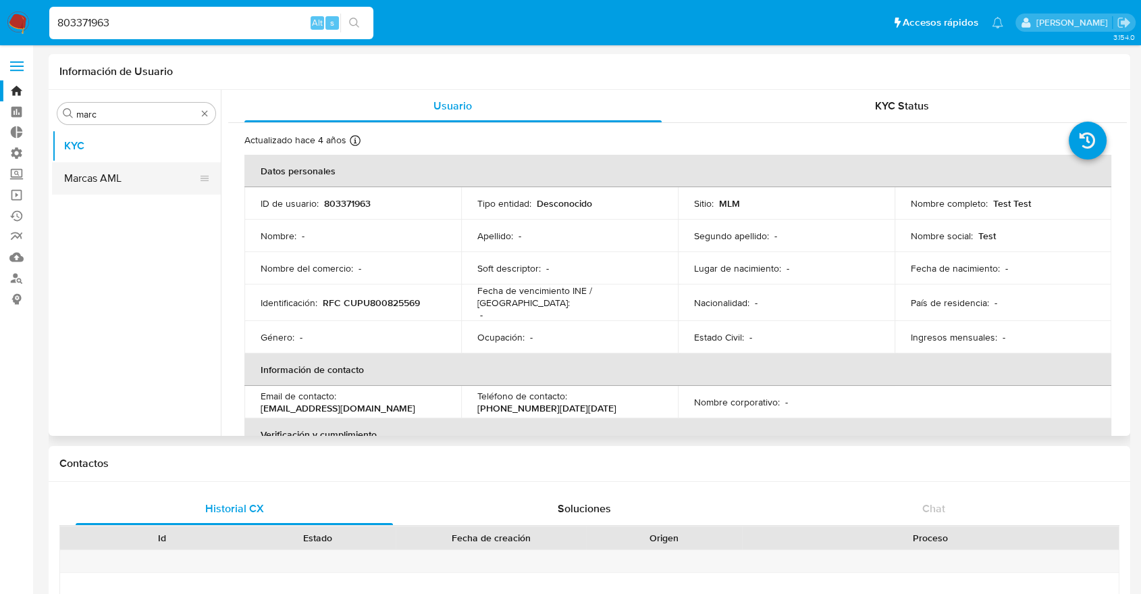
click at [118, 165] on button "Marcas AML" at bounding box center [131, 178] width 158 height 32
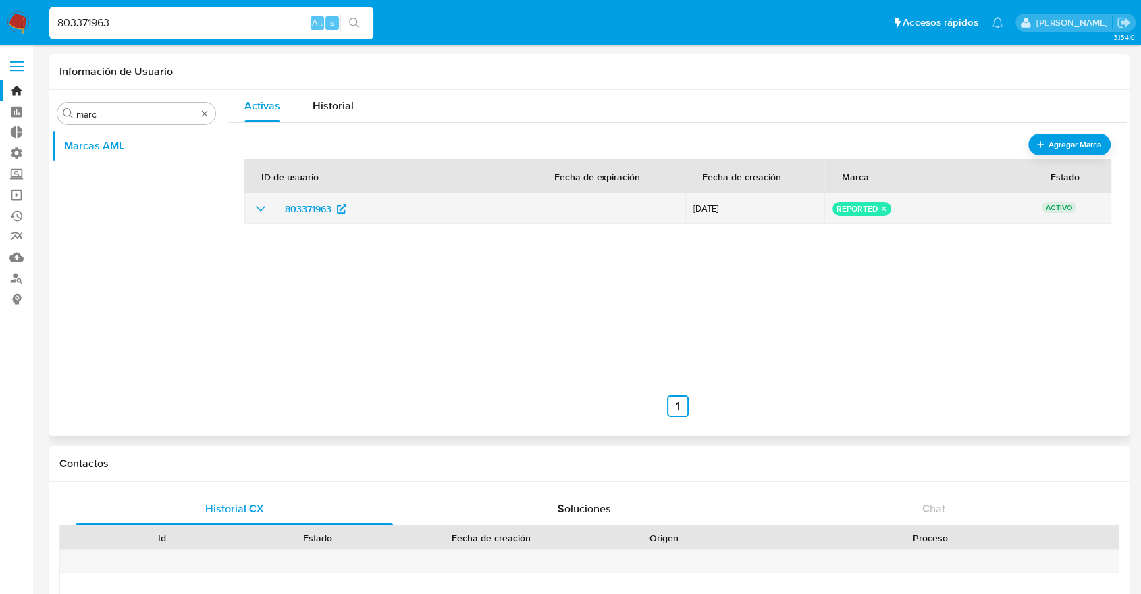
click at [269, 204] on div "803371963" at bounding box center [391, 209] width 276 height 22
click at [259, 205] on icon "show_hidden_detail_by_id_803371963" at bounding box center [261, 209] width 16 height 16
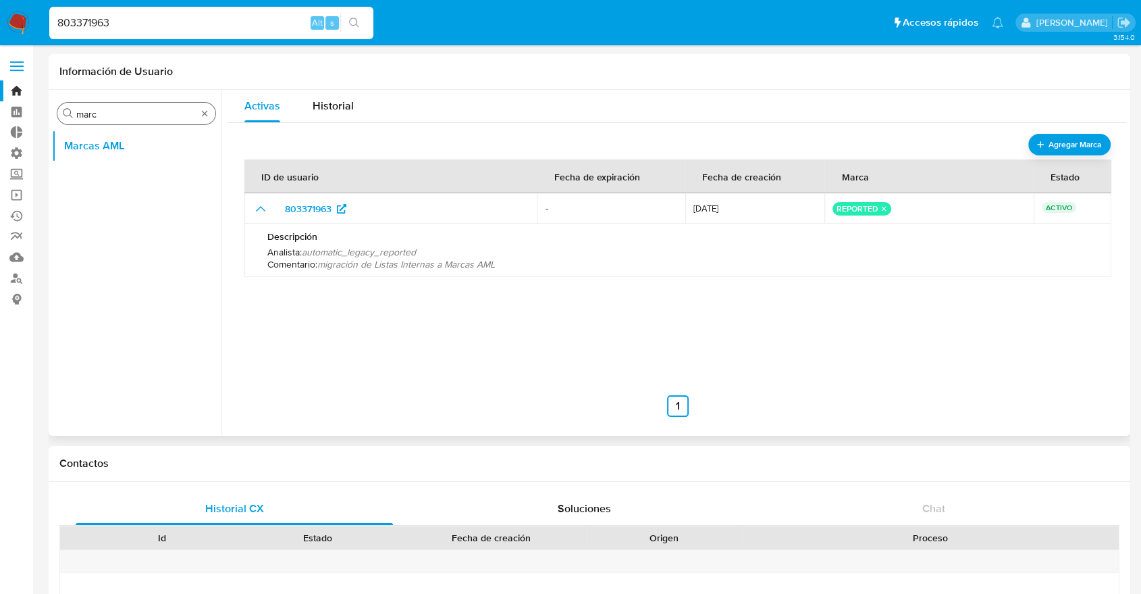
click at [132, 120] on div "Buscar marc" at bounding box center [136, 114] width 158 height 22
click at [130, 118] on input "marc" at bounding box center [136, 114] width 120 height 12
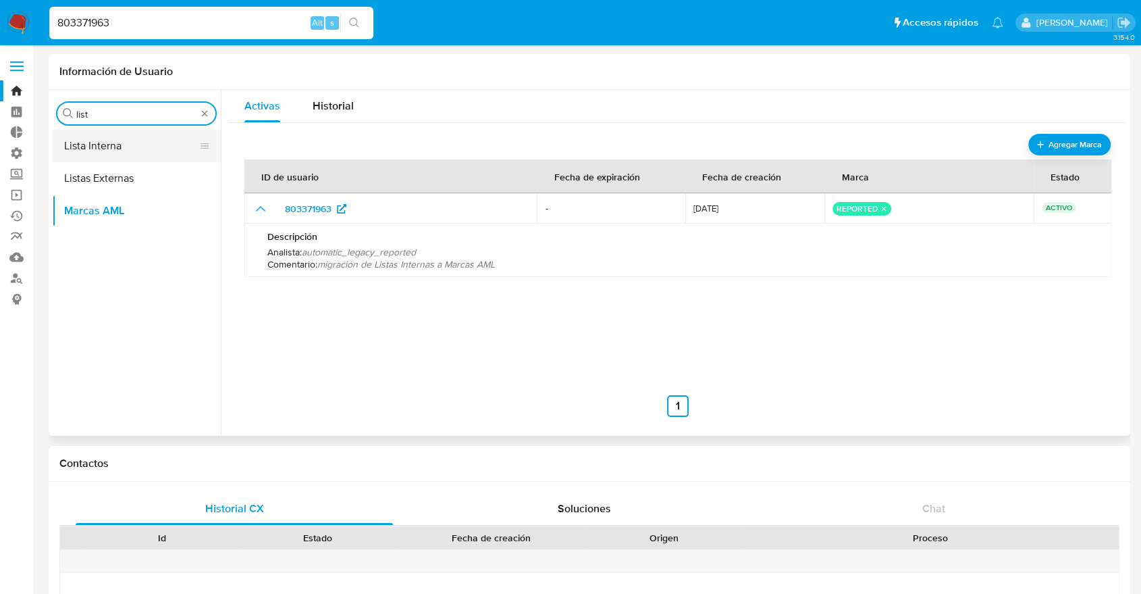
type input "list"
click at [110, 140] on button "Lista Interna" at bounding box center [131, 146] width 158 height 32
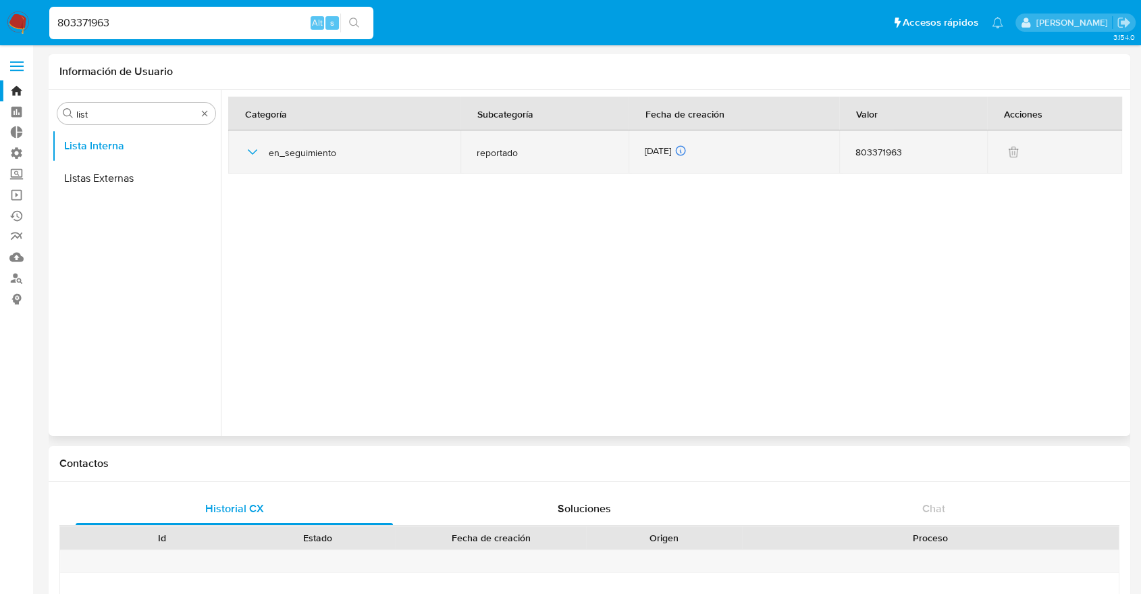
click at [234, 150] on td "en_seguimiento" at bounding box center [344, 151] width 232 height 43
click at [240, 150] on td "en_seguimiento" at bounding box center [344, 151] width 232 height 43
click at [282, 157] on span "en_seguimiento" at bounding box center [357, 153] width 176 height 12
click at [255, 152] on icon "button" at bounding box center [252, 152] width 16 height 16
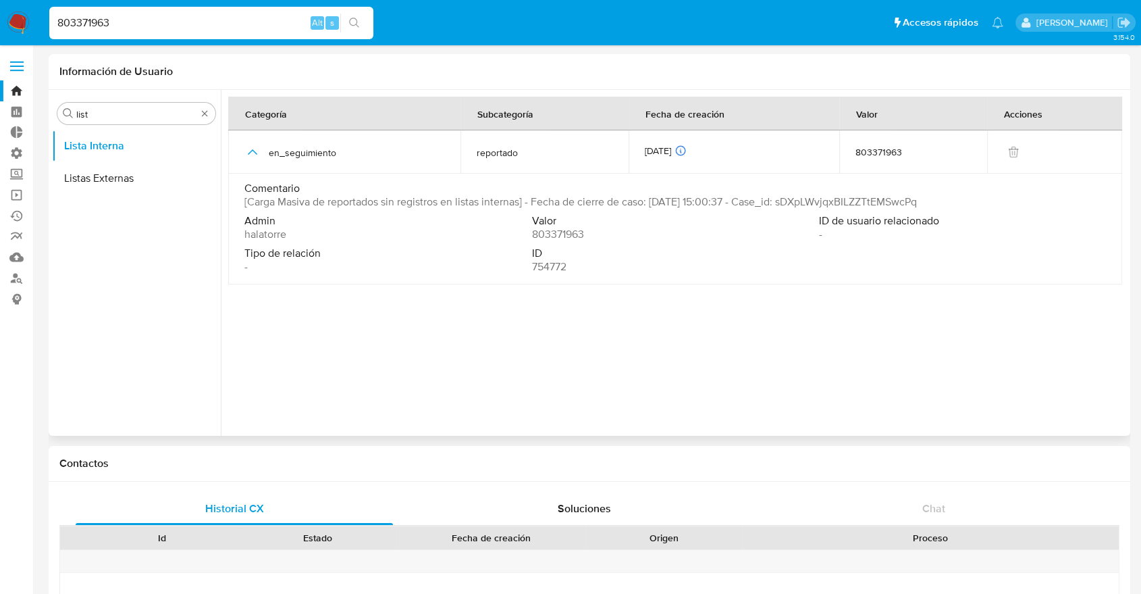
click at [886, 212] on div "Comentario [Carga Masiva de reportados sin registros en listas internas] - Fech…" at bounding box center [675, 198] width 862 height 32
click at [200, 19] on input "803371963" at bounding box center [211, 23] width 324 height 18
paste input "sDXpLWvjqxBILZZTtEMSwcPq"
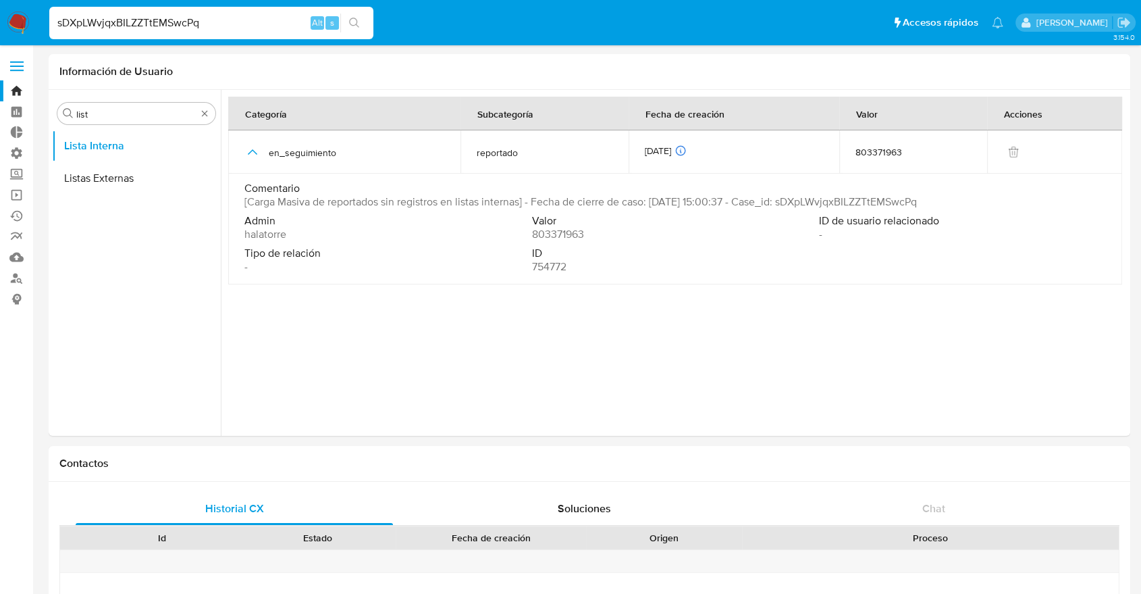
type input "sDXpLWvjqxBILZZTtEMSwcPq"
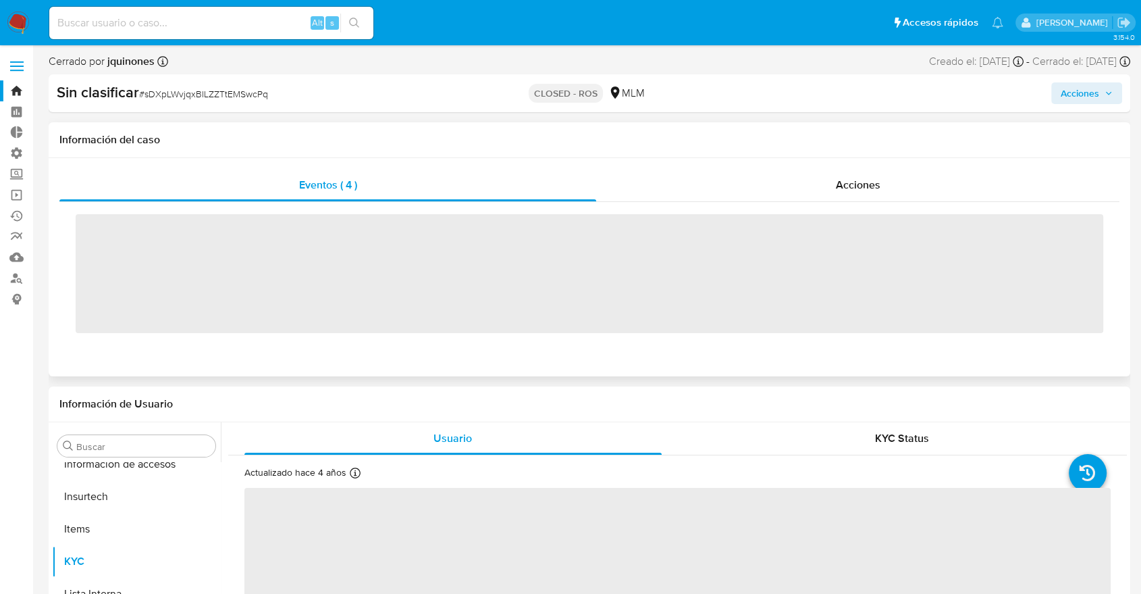
scroll to position [571, 0]
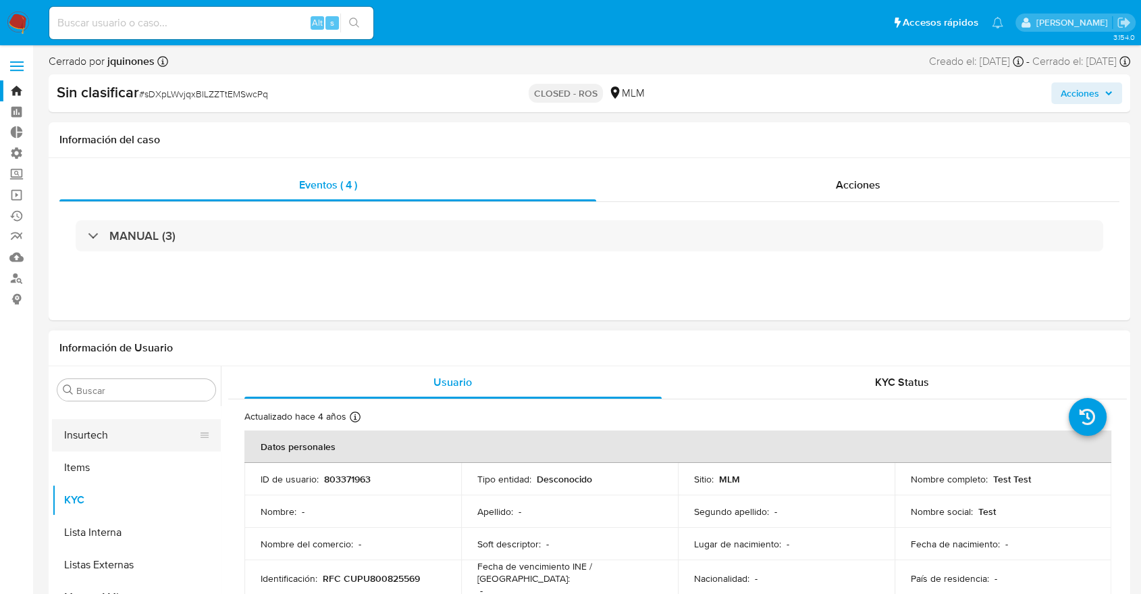
select select "10"
click at [145, 393] on input "Buscar" at bounding box center [143, 390] width 134 height 12
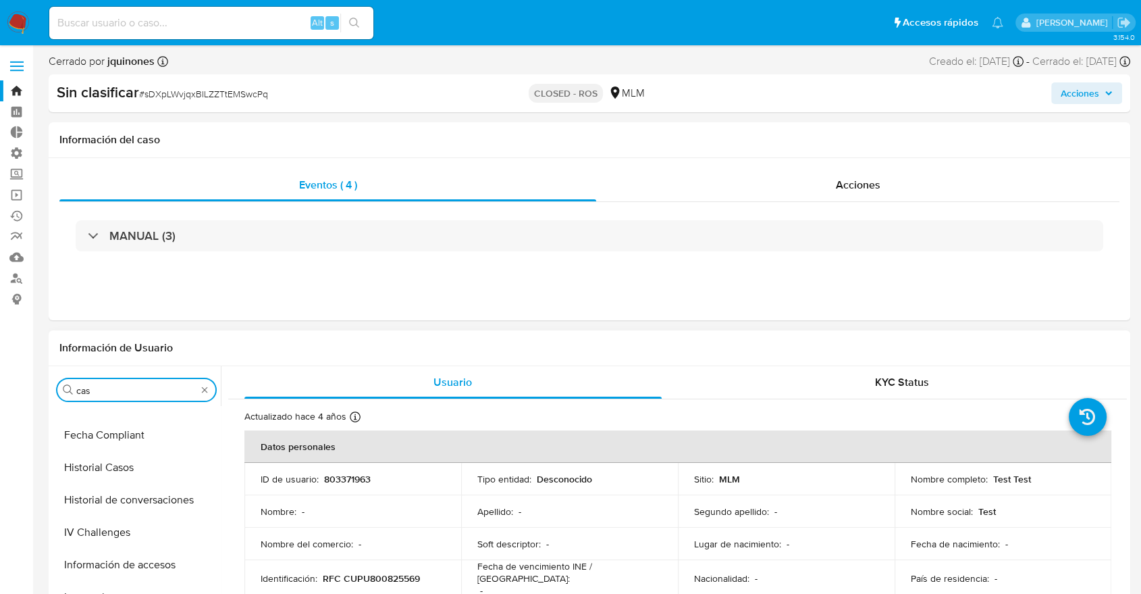
scroll to position [0, 0]
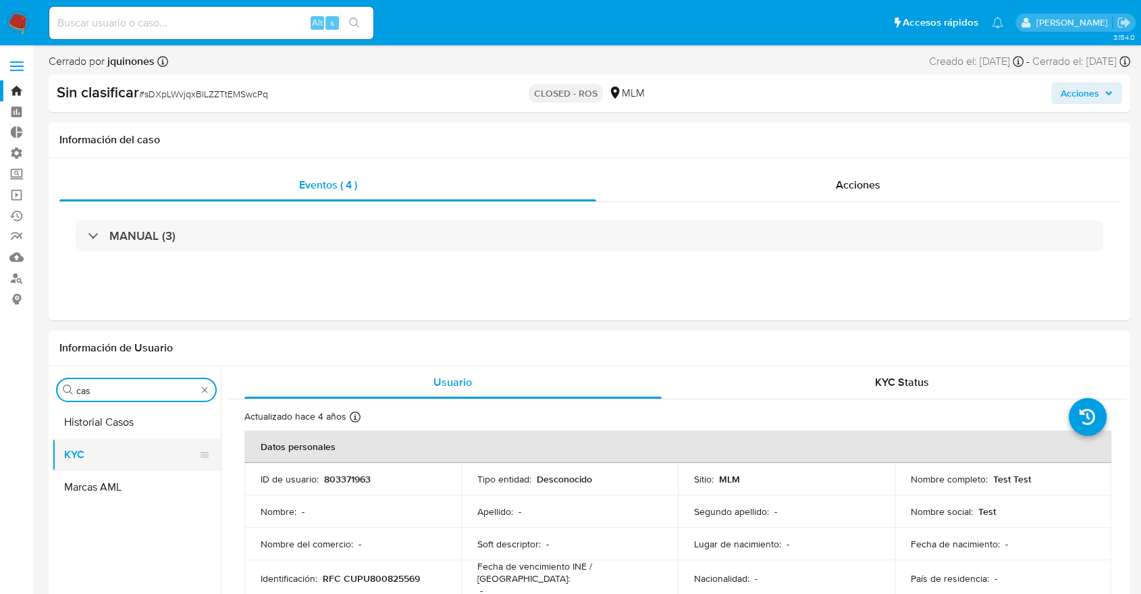
type input "cas"
click at [127, 447] on button "KYC" at bounding box center [131, 454] width 158 height 32
click at [122, 413] on button "Historial Casos" at bounding box center [131, 422] width 158 height 32
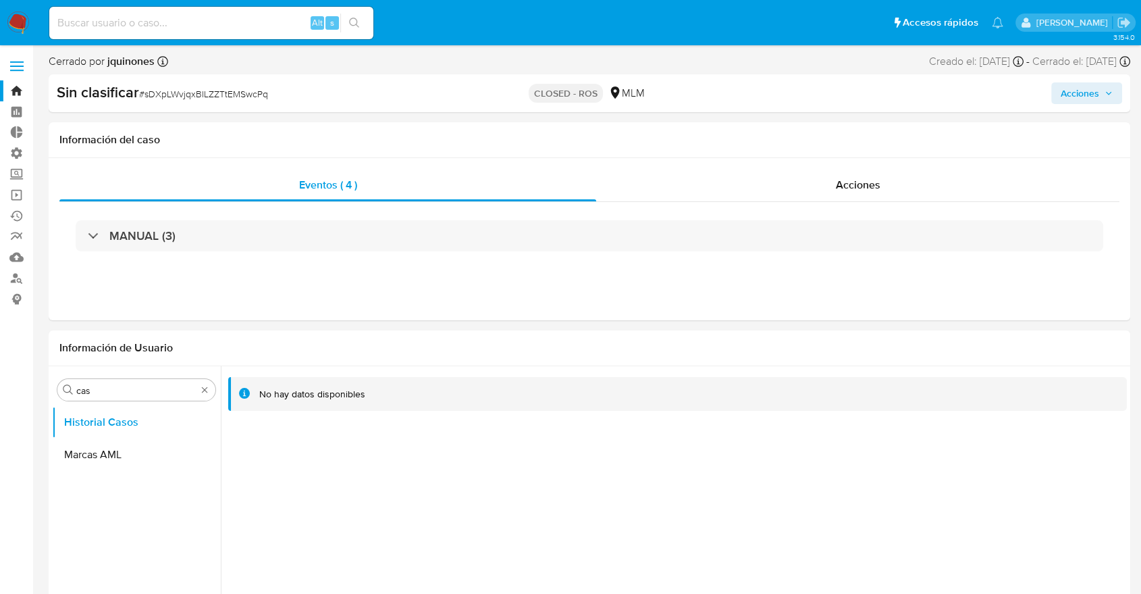
click at [235, 30] on input at bounding box center [211, 23] width 324 height 18
paste input "537824970"
type input "537824970"
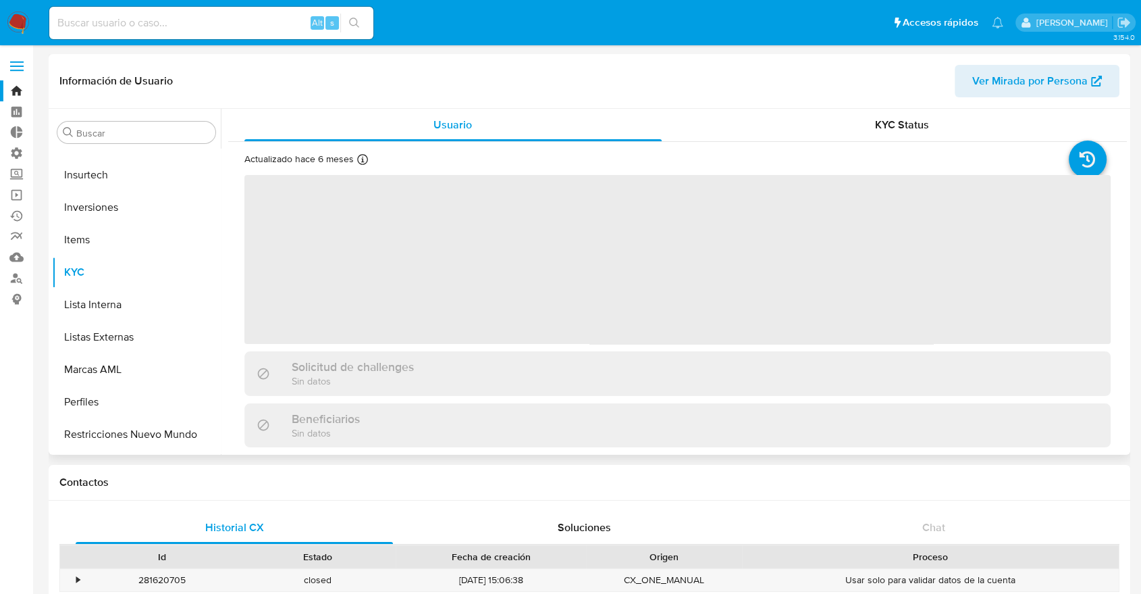
scroll to position [636, 0]
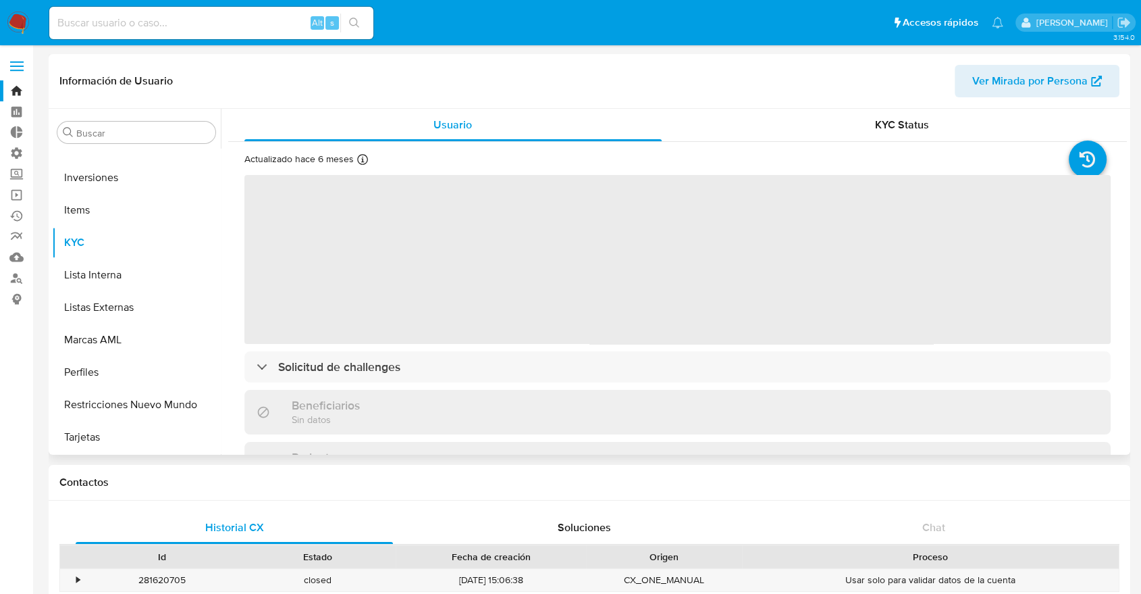
select select "10"
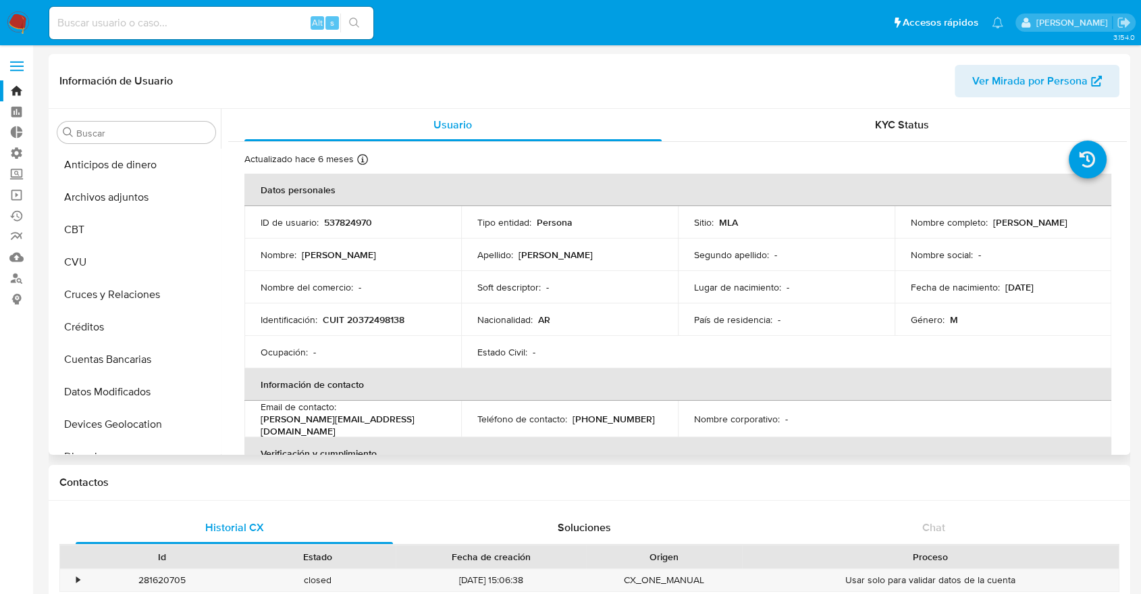
scroll to position [0, 0]
click at [173, 126] on div "Buscar" at bounding box center [136, 133] width 158 height 22
click at [161, 125] on div "Buscar" at bounding box center [136, 133] width 158 height 22
click at [142, 135] on input "Buscar" at bounding box center [143, 133] width 134 height 12
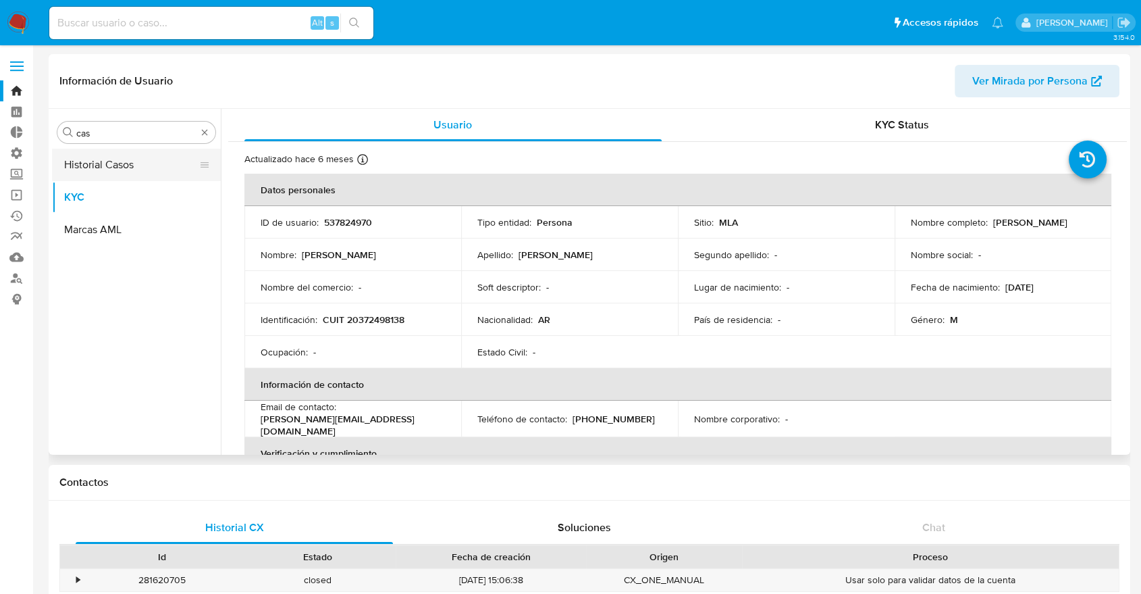
click at [127, 172] on button "Historial Casos" at bounding box center [131, 165] width 158 height 32
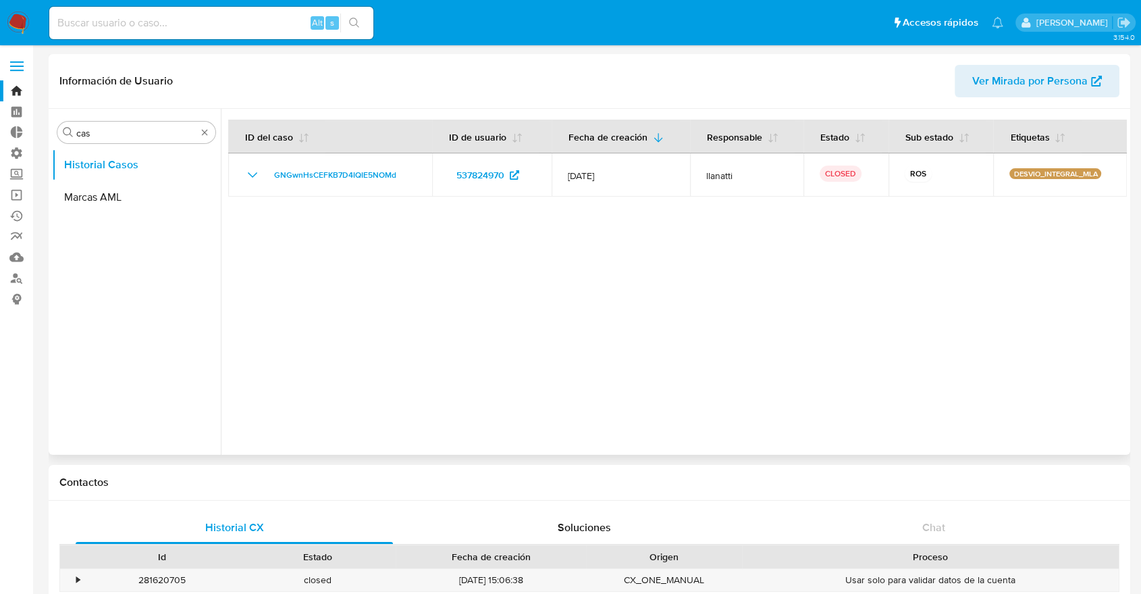
click at [109, 143] on div "Buscar cas Historial Casos Marcas AML" at bounding box center [136, 283] width 169 height 344
click at [106, 134] on input "cas" at bounding box center [136, 133] width 120 height 12
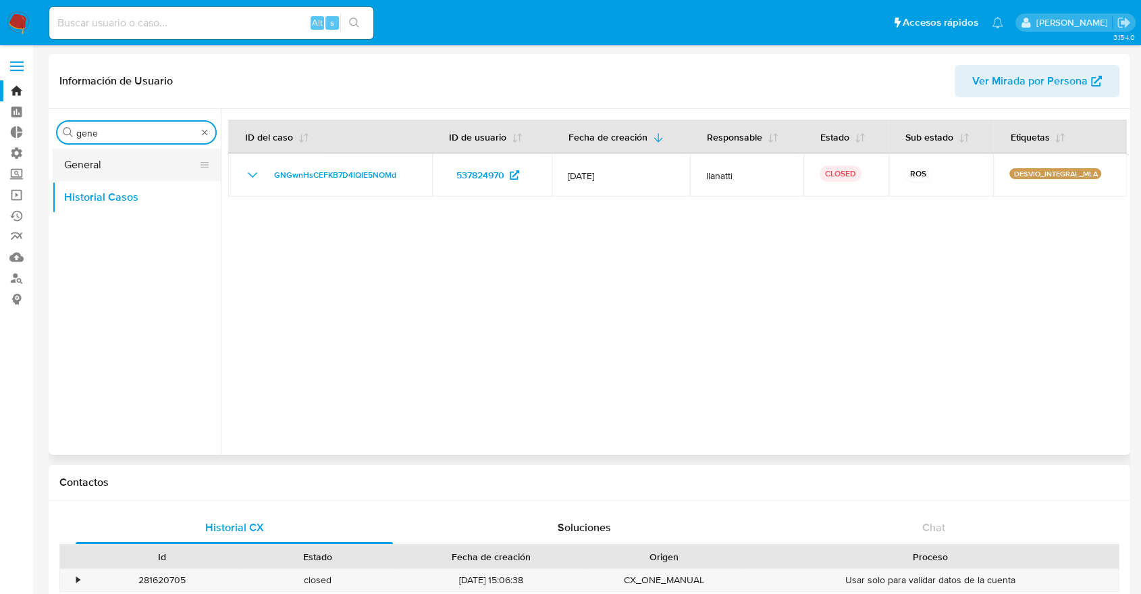
click at [93, 154] on button "General" at bounding box center [131, 165] width 158 height 32
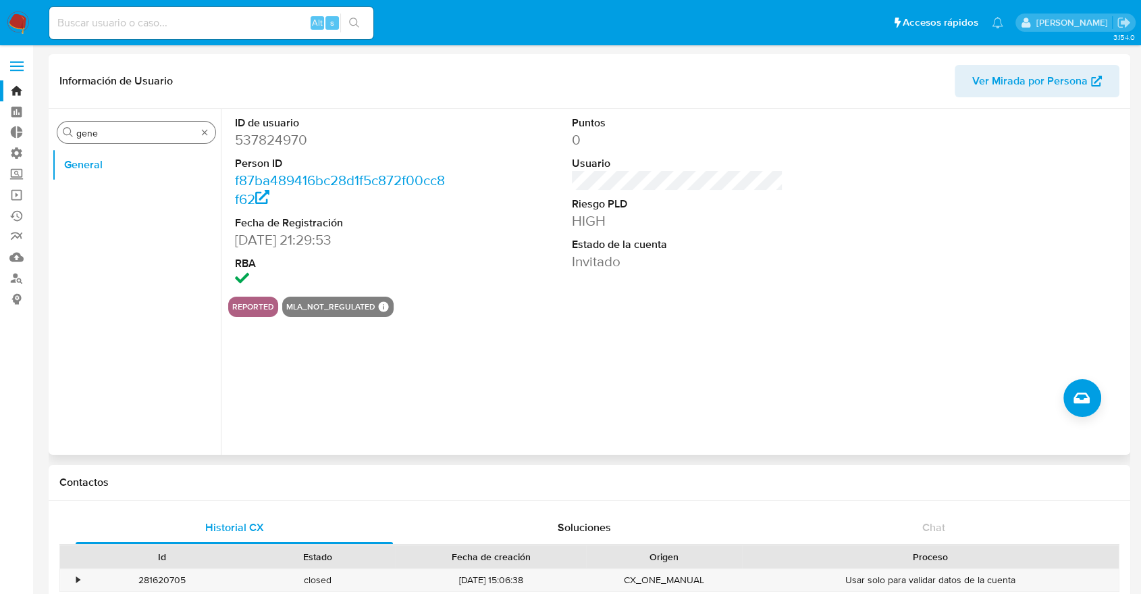
click at [133, 136] on input "gene" at bounding box center [136, 133] width 120 height 12
click at [109, 173] on button "General" at bounding box center [131, 165] width 158 height 32
click at [107, 182] on button "KYC" at bounding box center [131, 197] width 158 height 32
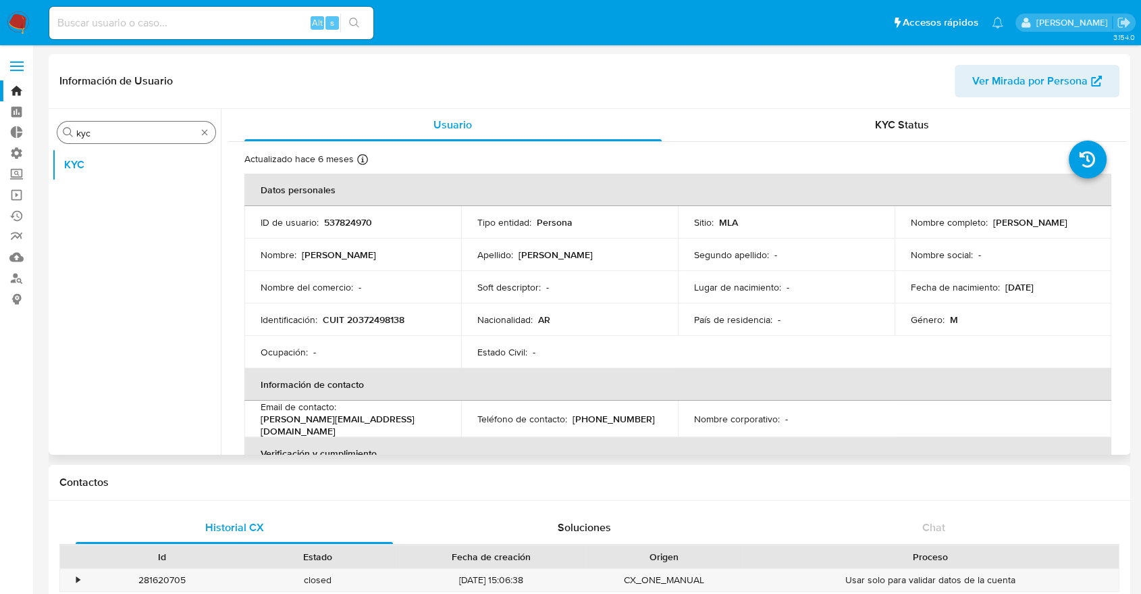
click at [158, 134] on input "kyc" at bounding box center [136, 133] width 120 height 12
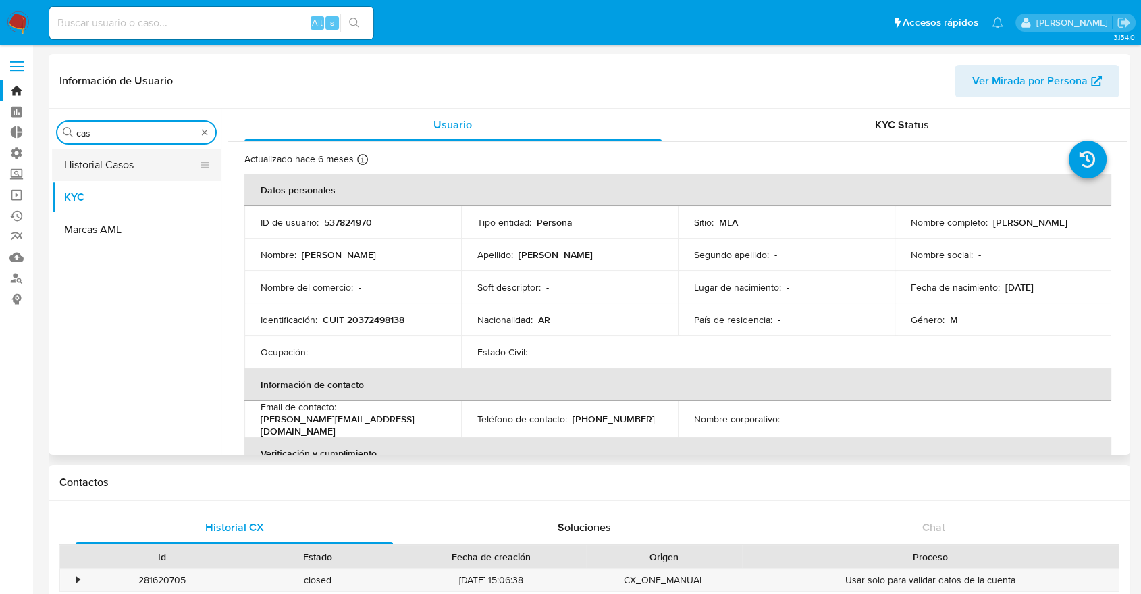
click at [108, 170] on button "Historial Casos" at bounding box center [131, 165] width 158 height 32
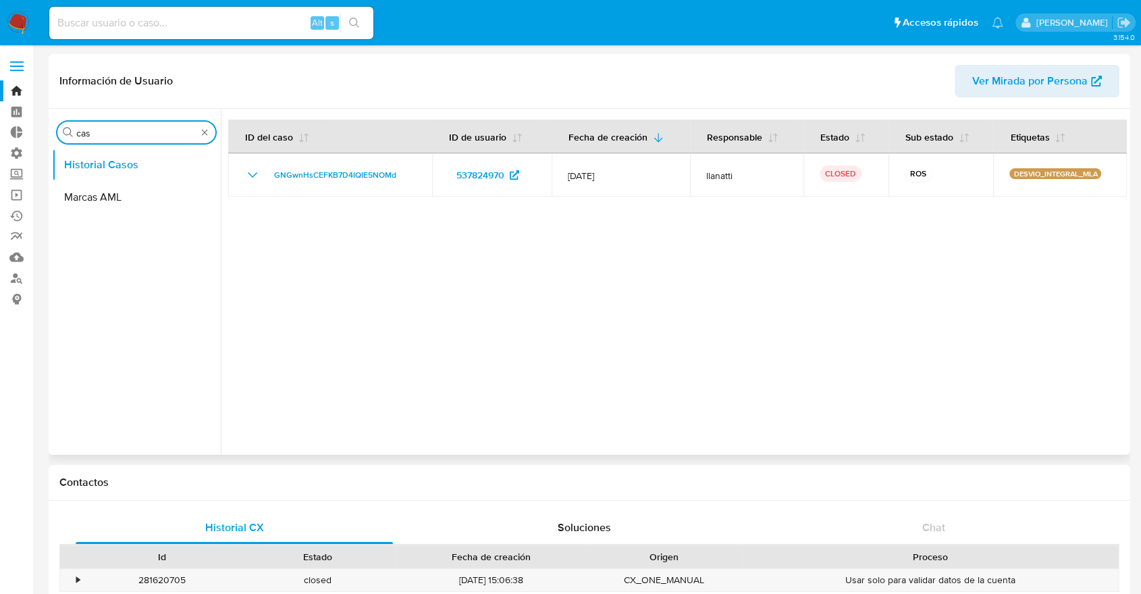
click at [136, 133] on input "cas" at bounding box center [136, 133] width 120 height 12
type input "doc"
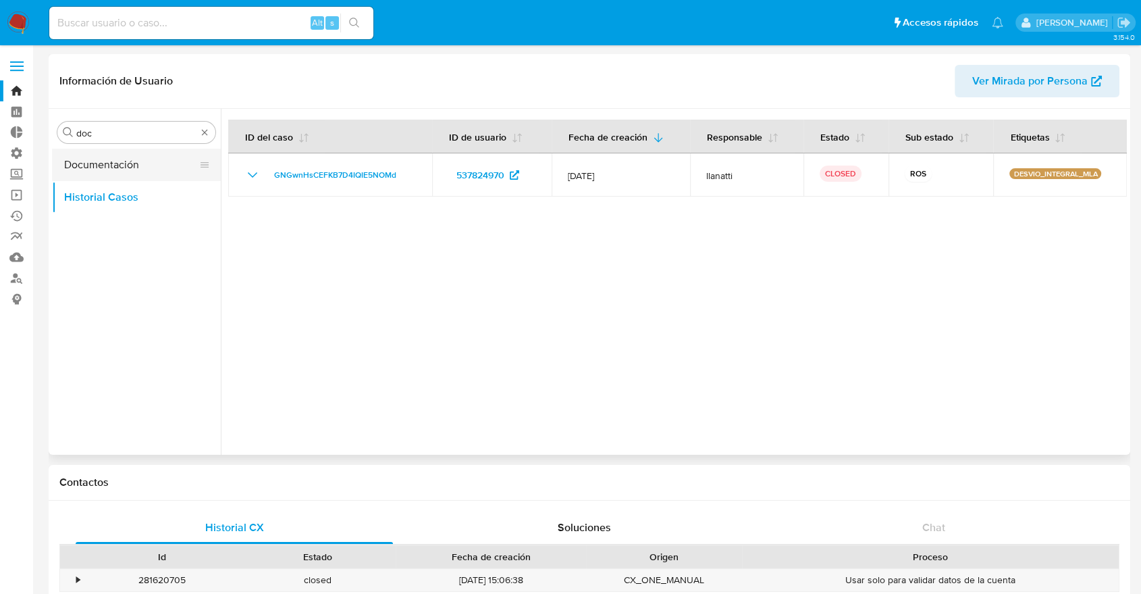
click at [108, 162] on button "Documentación" at bounding box center [131, 165] width 158 height 32
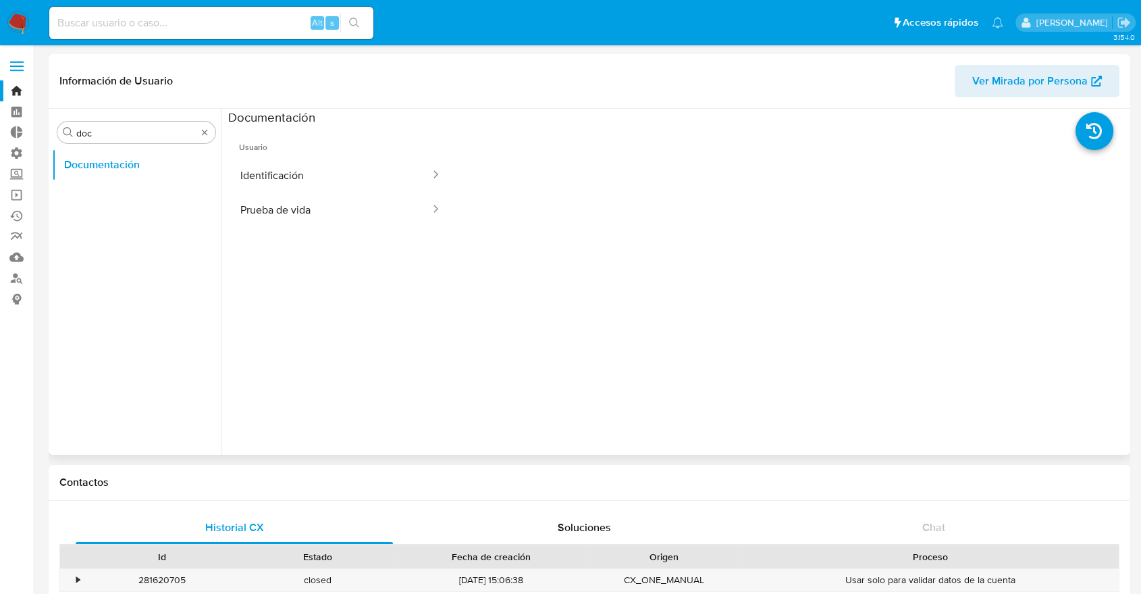
click at [291, 166] on button "Identificación" at bounding box center [329, 175] width 203 height 34
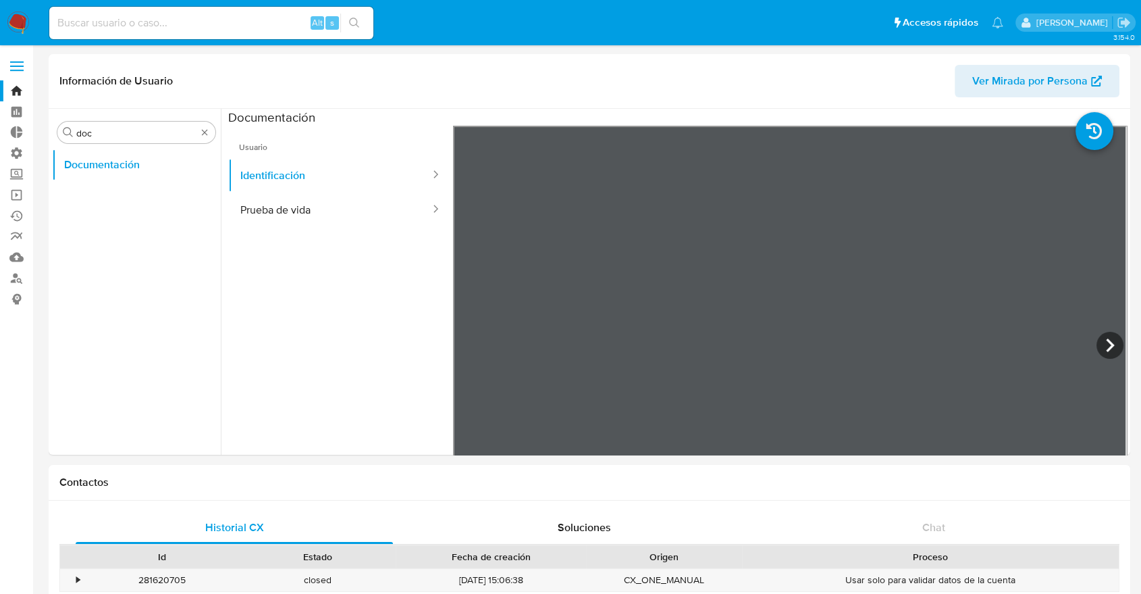
click at [228, 37] on div "Alt s" at bounding box center [211, 23] width 324 height 32
click at [207, 28] on input at bounding box center [211, 23] width 324 height 18
paste input "1124380001"
type input "1124380001"
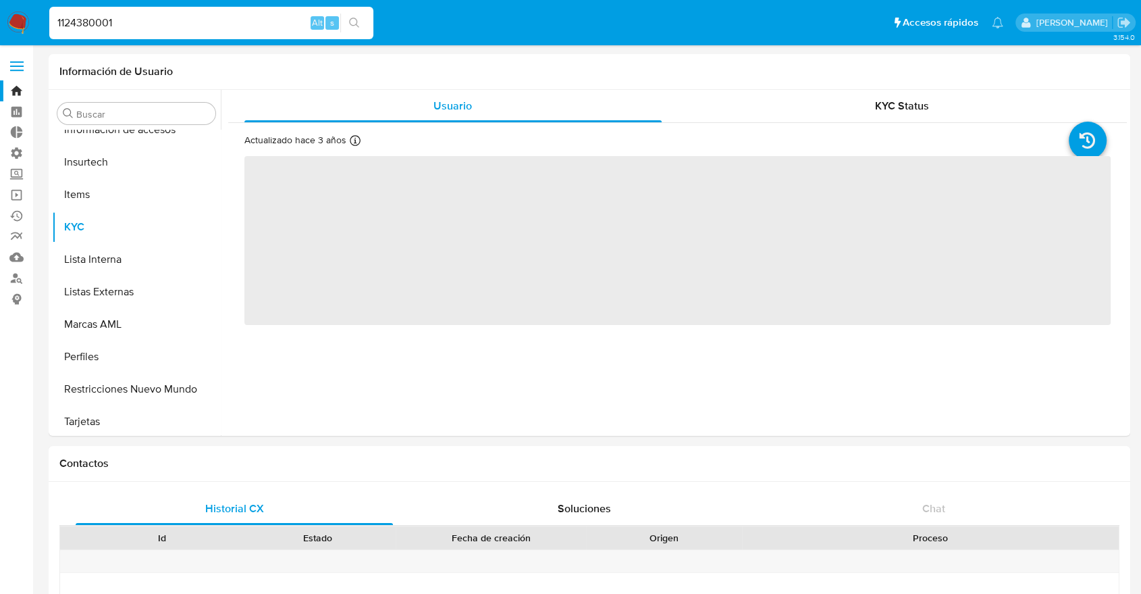
scroll to position [603, 0]
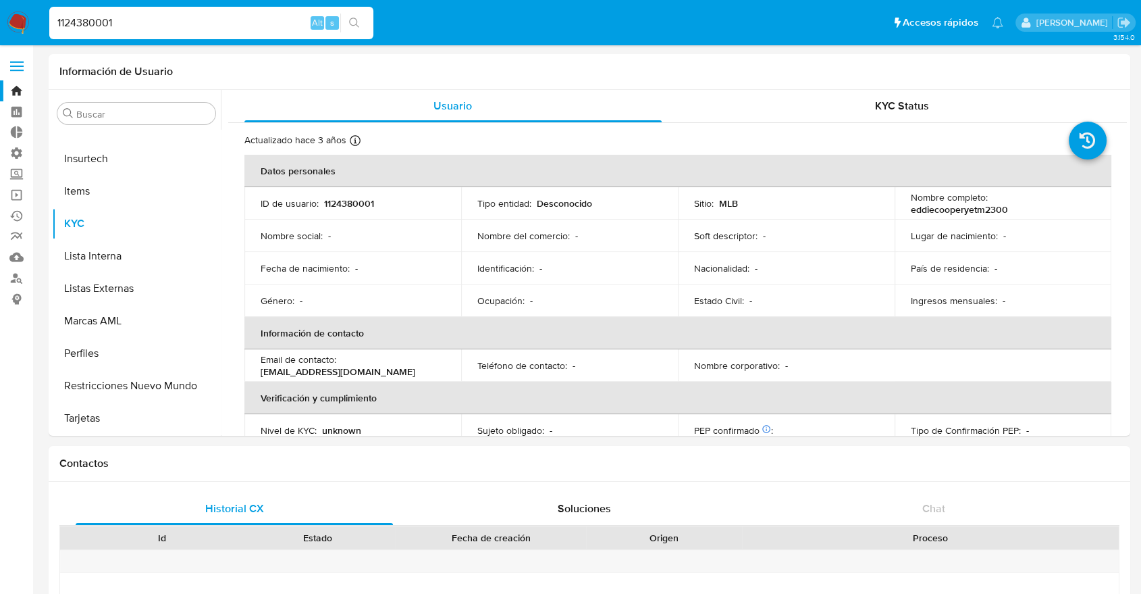
select select "10"
click at [176, 109] on input "Buscar" at bounding box center [143, 114] width 134 height 12
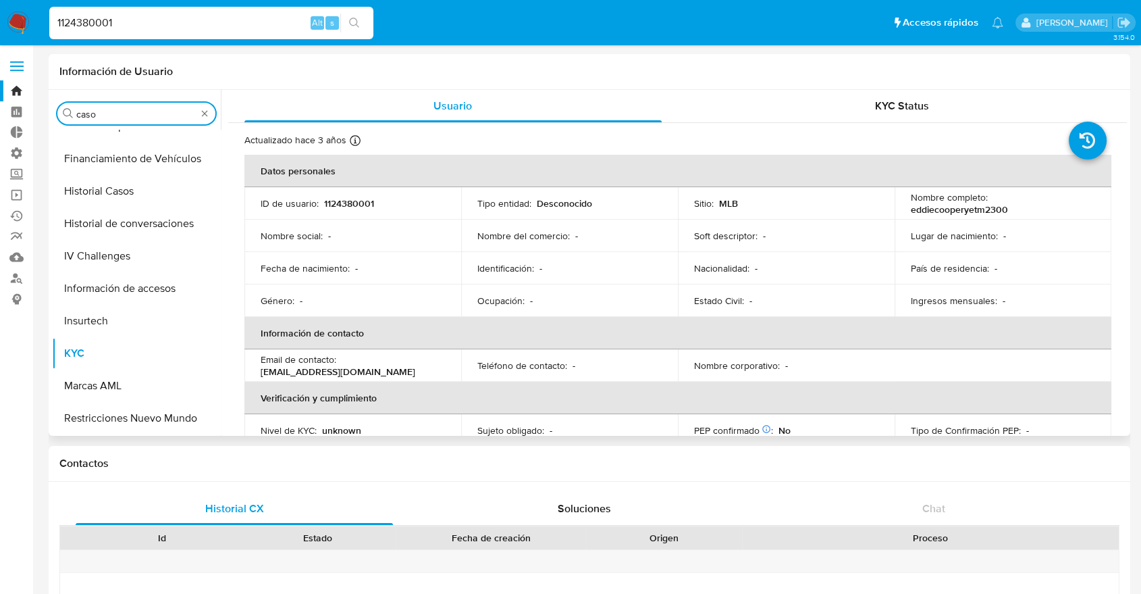
scroll to position [0, 0]
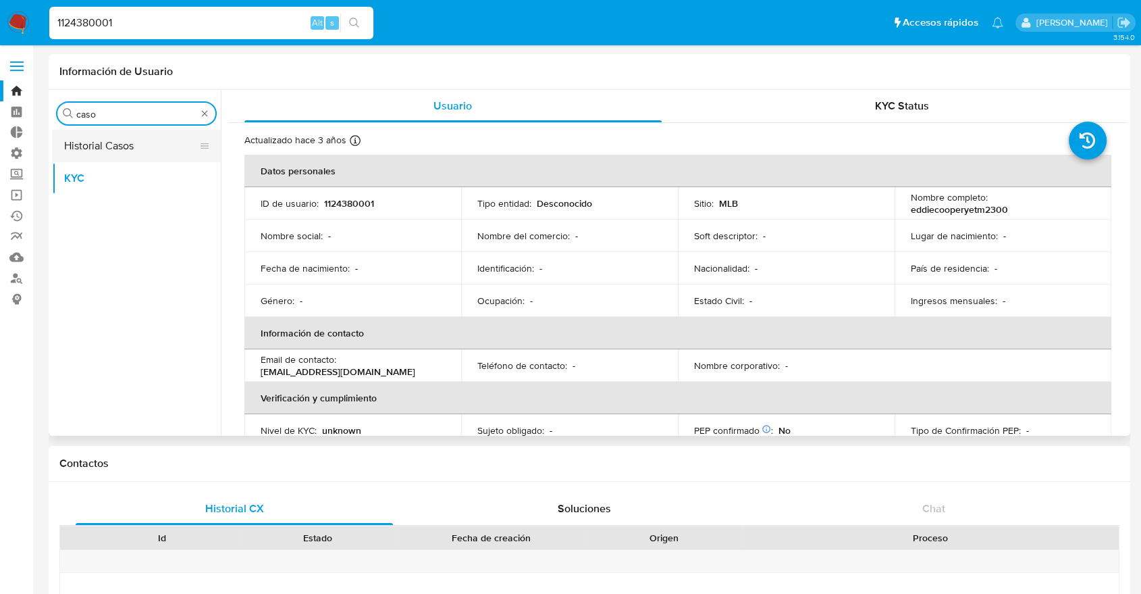
type input "caso"
click at [105, 151] on button "Historial Casos" at bounding box center [131, 146] width 158 height 32
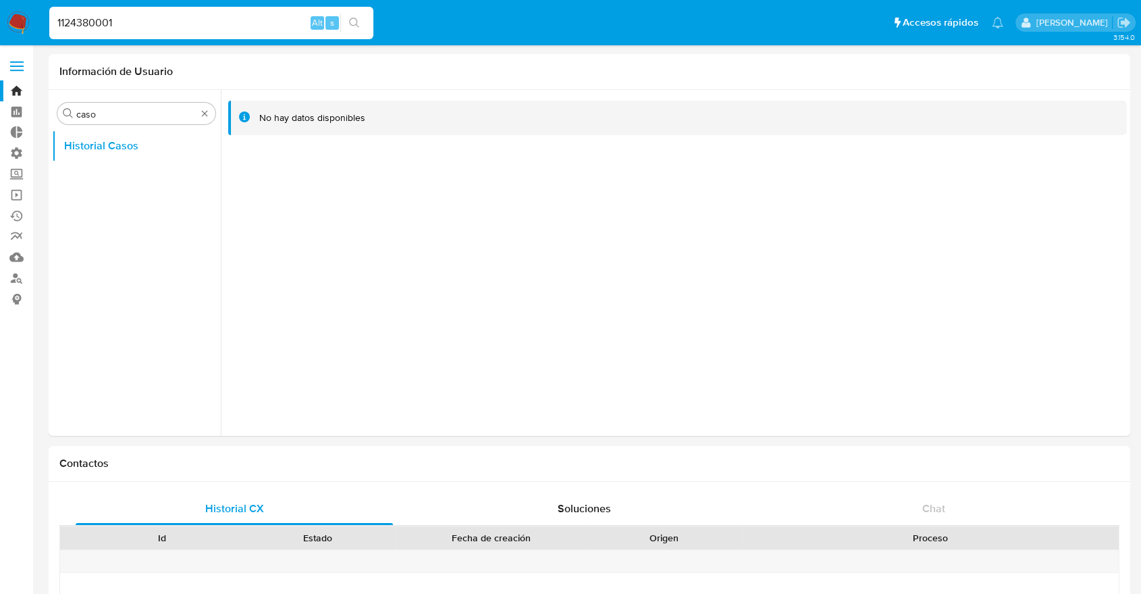
click at [265, 14] on input "1124380001" at bounding box center [211, 23] width 324 height 18
paste input "501382236"
type input "501382236"
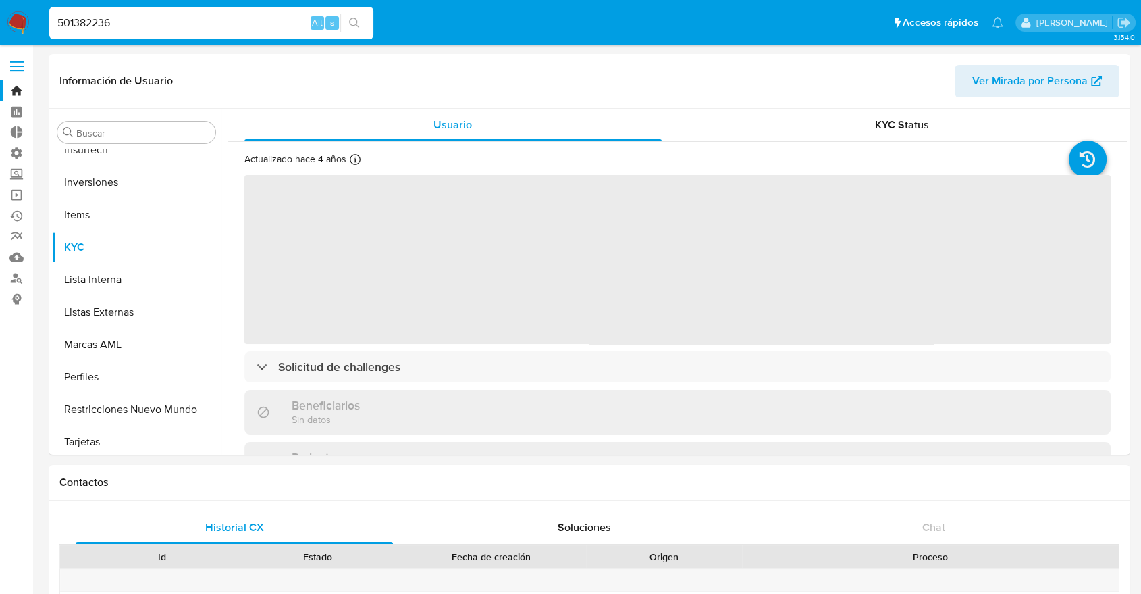
scroll to position [636, 0]
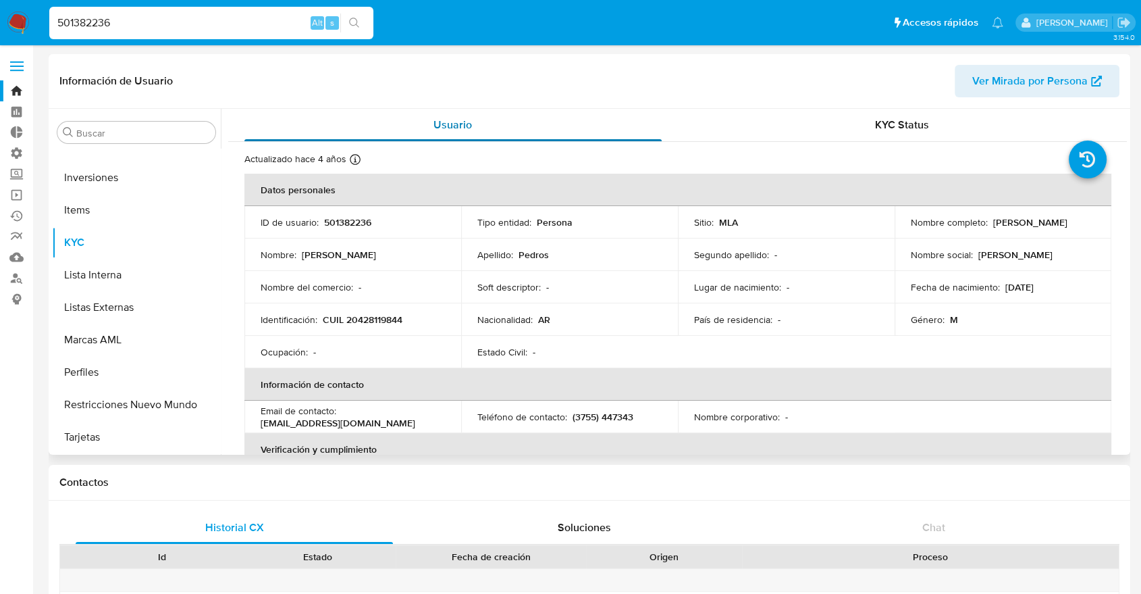
select select "10"
click at [149, 145] on div "Buscar Anticipos de dinero Archivos adjuntos CBT CVU Cruces y Relaciones Crédit…" at bounding box center [136, 283] width 169 height 344
click at [143, 135] on input "Buscar" at bounding box center [143, 133] width 134 height 12
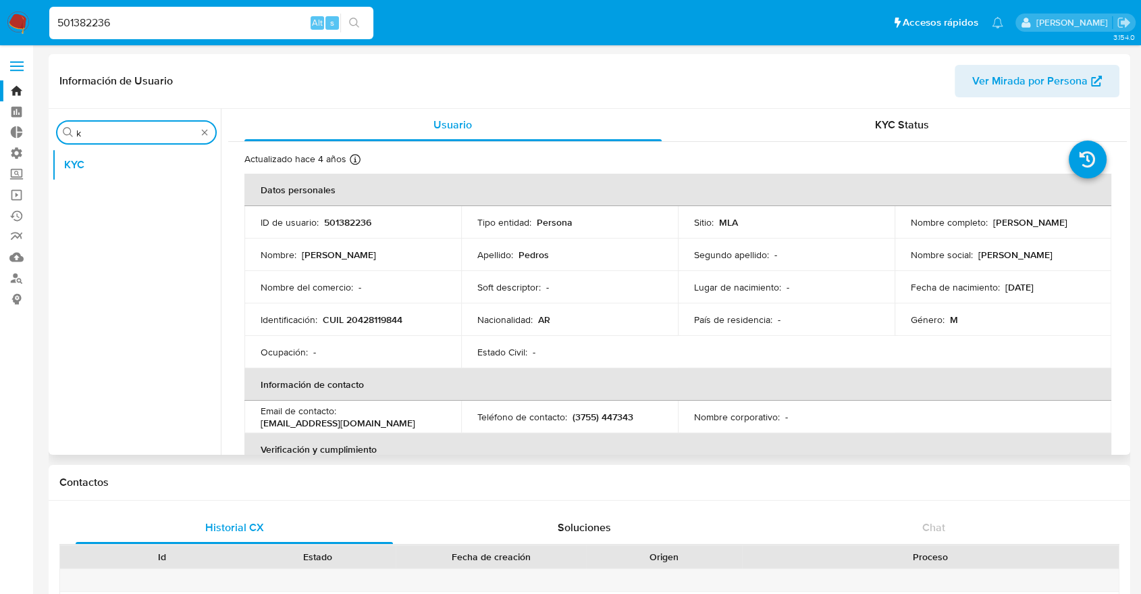
scroll to position [0, 0]
click at [139, 161] on button "KYC" at bounding box center [131, 165] width 158 height 32
click at [164, 127] on input "kyc" at bounding box center [136, 133] width 120 height 12
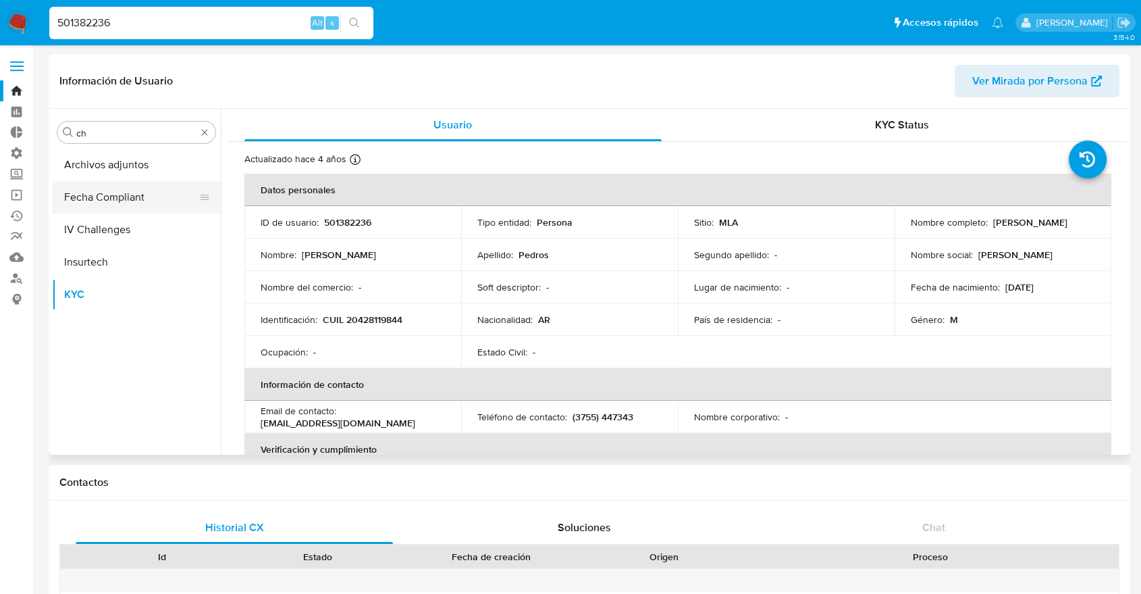
click at [120, 190] on button "Fecha Compliant" at bounding box center [131, 197] width 158 height 32
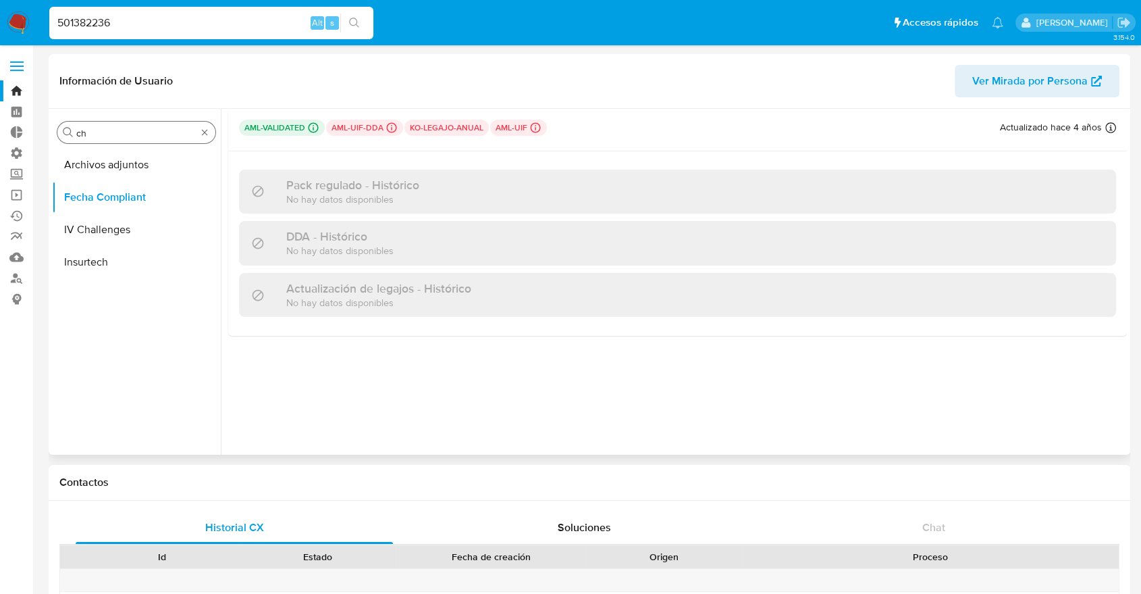
click at [114, 137] on input "ch" at bounding box center [136, 133] width 120 height 12
click at [114, 143] on div "Buscar doc Documentación Fecha Compliant" at bounding box center [136, 283] width 169 height 344
click at [106, 155] on button "Documentación" at bounding box center [131, 165] width 158 height 32
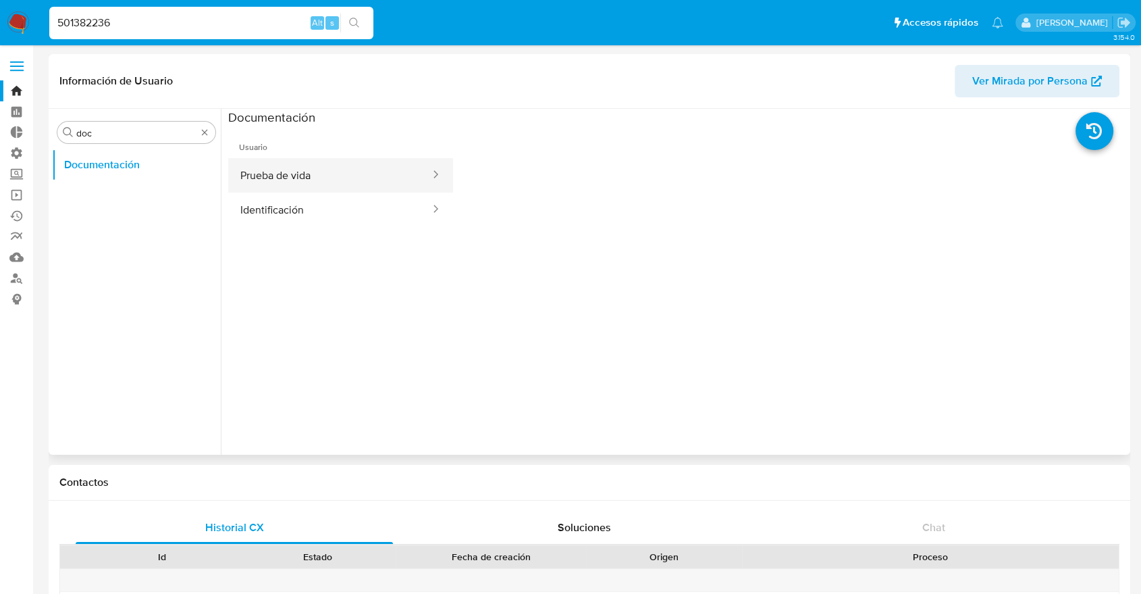
click at [319, 175] on button "Prueba de vida" at bounding box center [329, 175] width 203 height 34
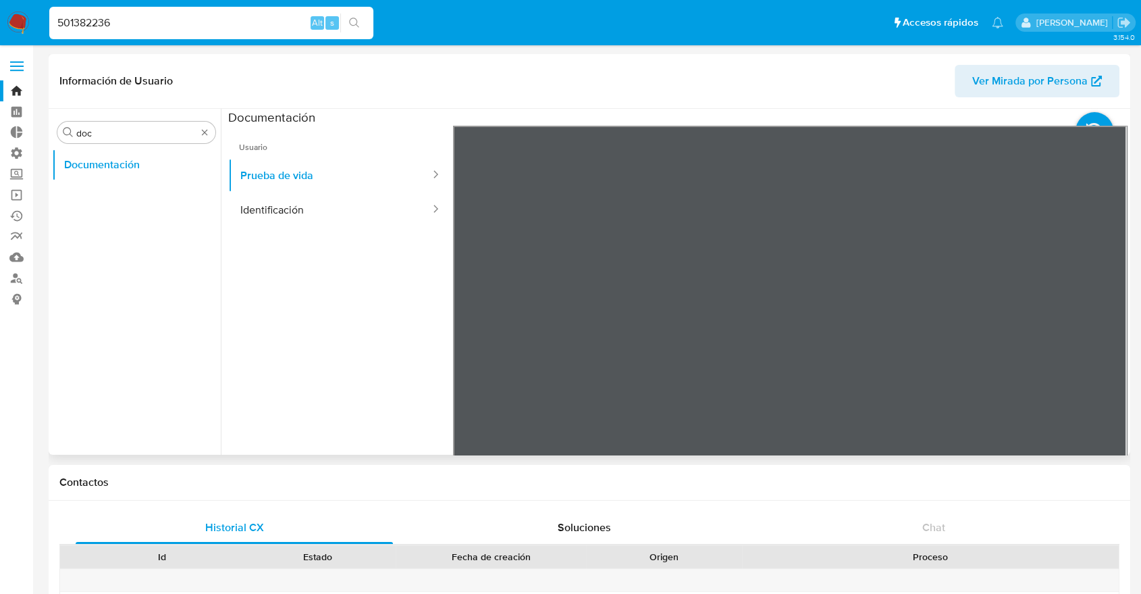
click at [640, 109] on section at bounding box center [677, 333] width 899 height 449
click at [121, 130] on input "doc" at bounding box center [136, 133] width 120 height 12
click at [101, 197] on button "KYC" at bounding box center [131, 197] width 158 height 32
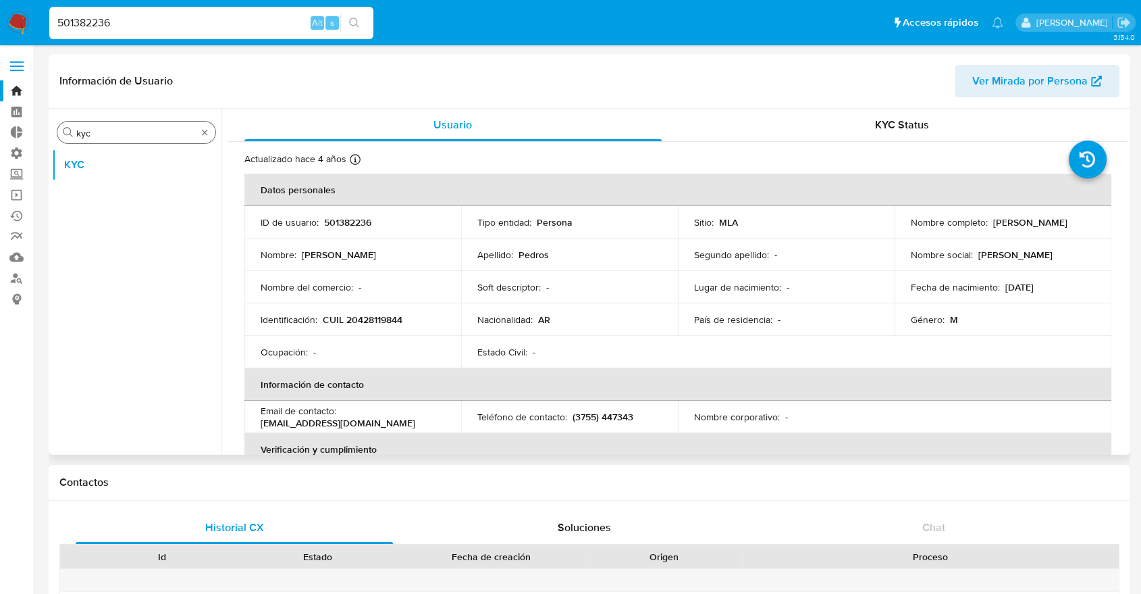
click at [116, 138] on input "kyc" at bounding box center [136, 133] width 120 height 12
click at [106, 137] on input "gen" at bounding box center [136, 133] width 120 height 12
type input "k"
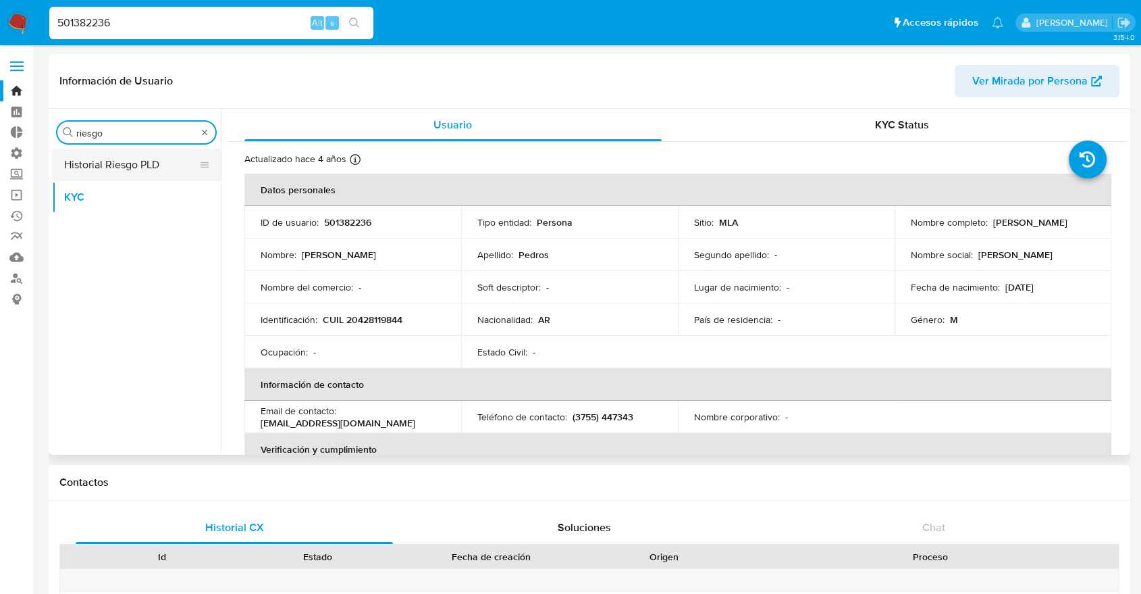
type input "riesgo"
click at [109, 155] on button "Historial Riesgo PLD" at bounding box center [131, 165] width 158 height 32
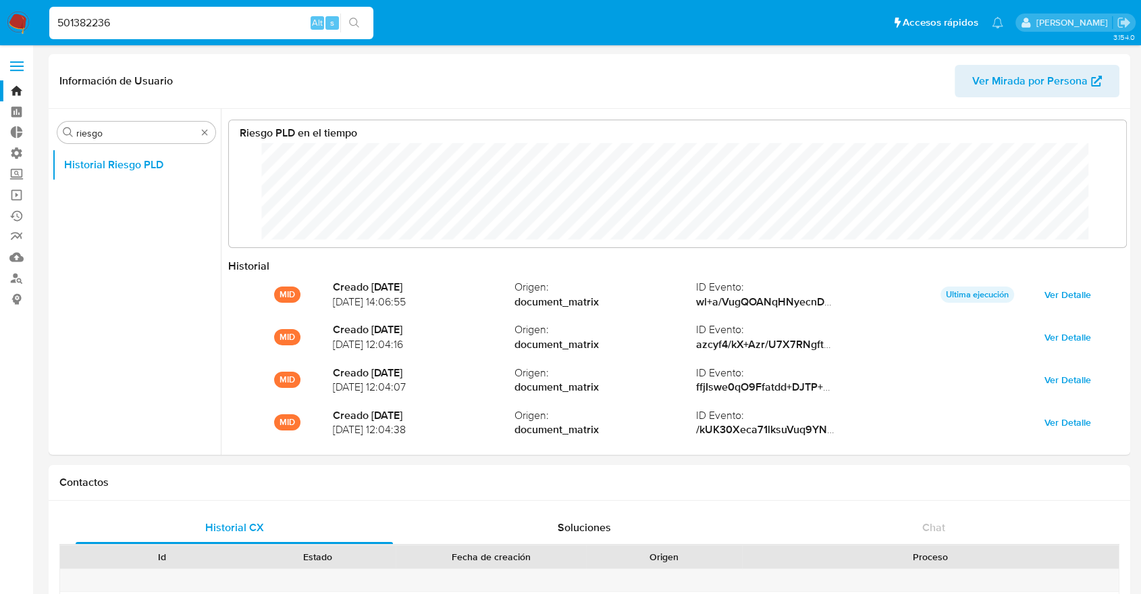
scroll to position [101, 871]
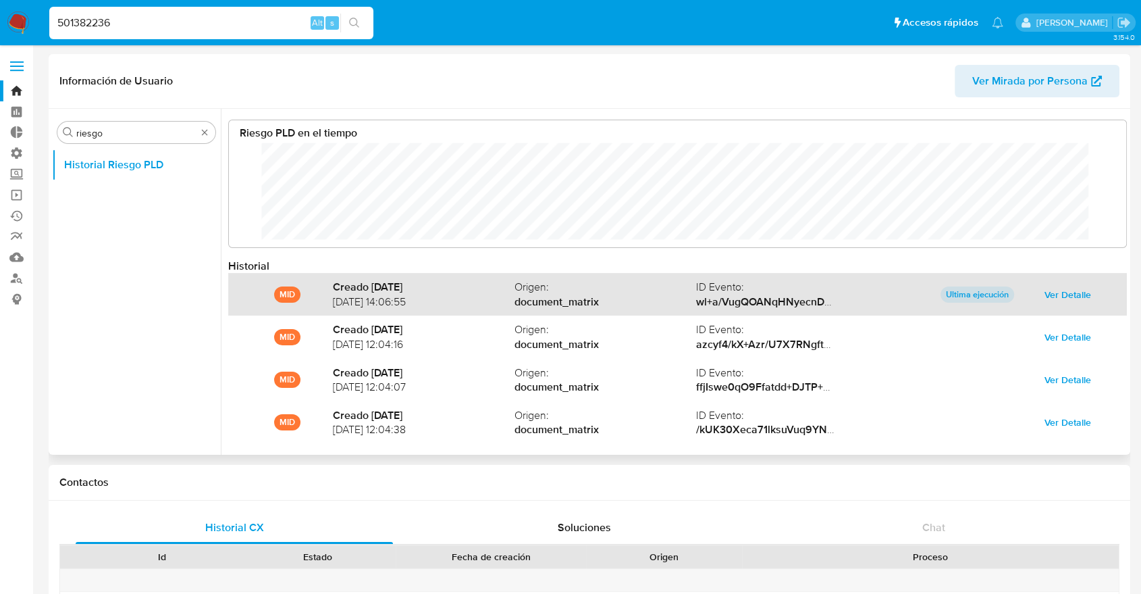
click at [621, 310] on div "MID Creado [DATE] [DATE] 14:06:55 Origen : document_matrix ID Evento : wl+a/Vug…" at bounding box center [677, 294] width 899 height 43
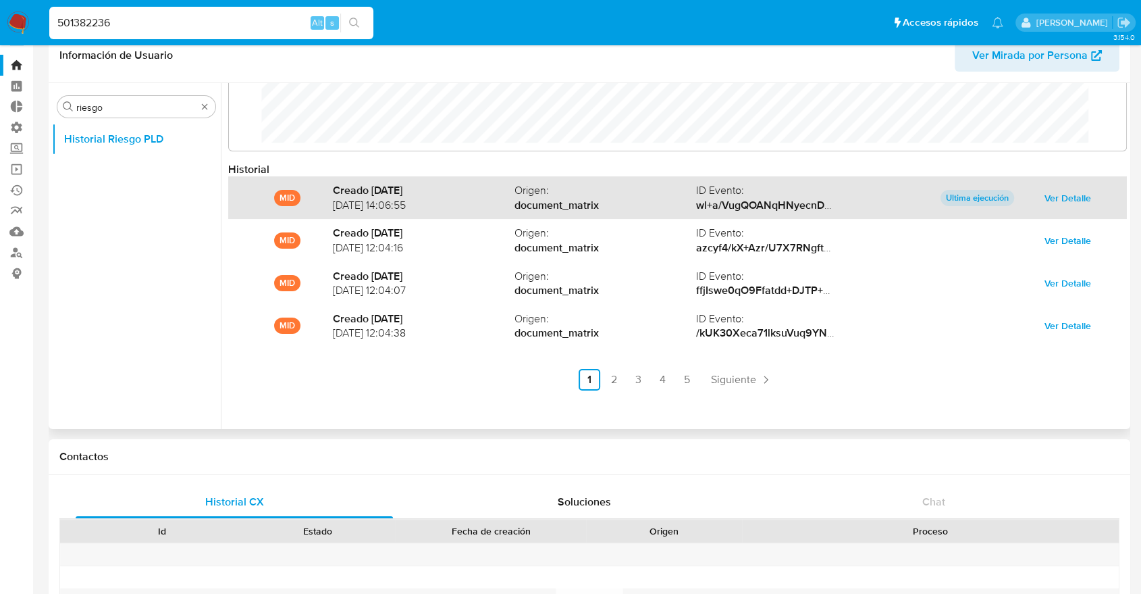
scroll to position [30, 0]
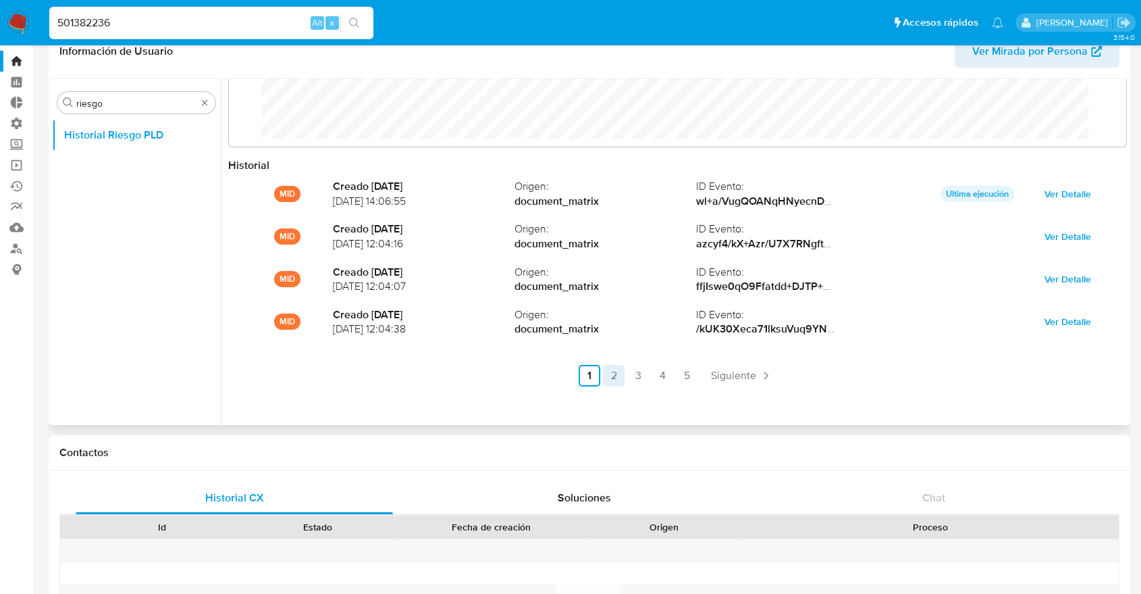
click at [606, 375] on link "2" at bounding box center [614, 376] width 22 height 22
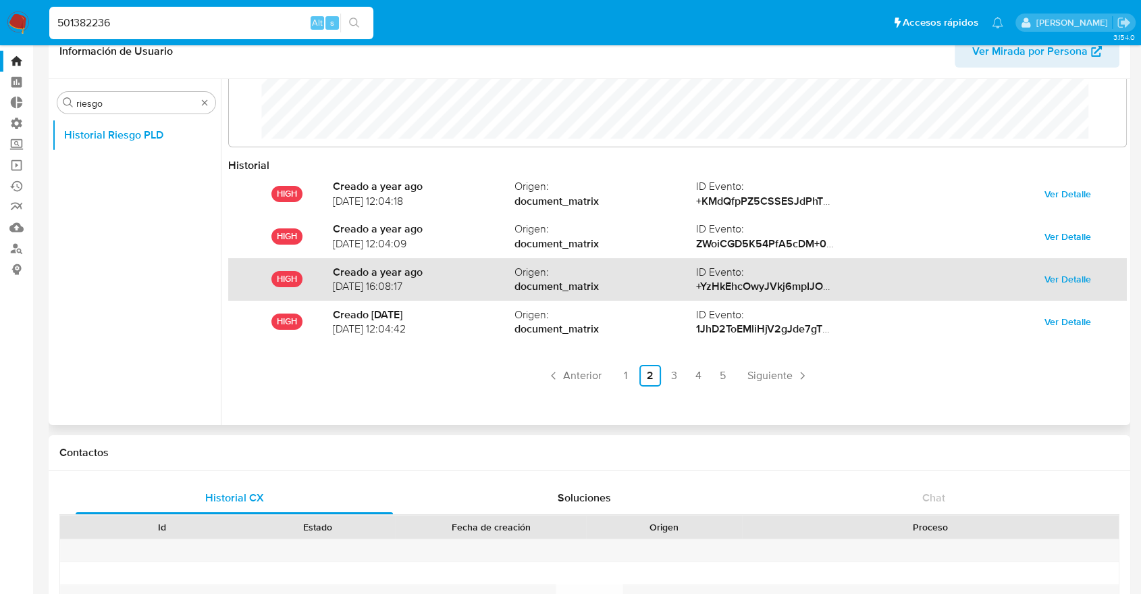
click at [1045, 269] on span "Ver Detalle" at bounding box center [1068, 278] width 47 height 19
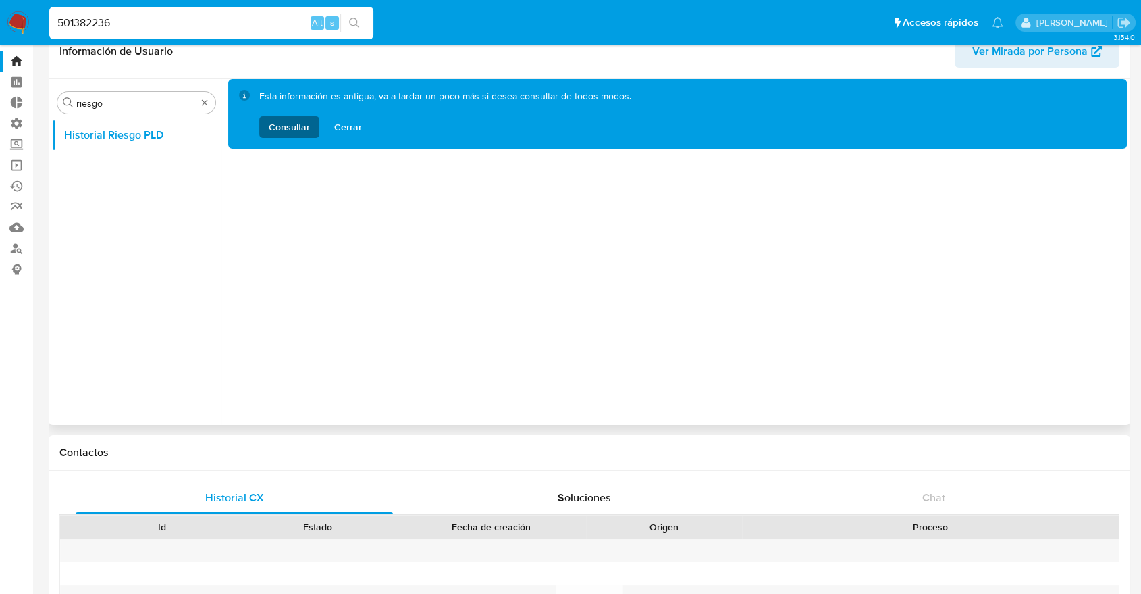
click at [297, 123] on span "Consultar" at bounding box center [289, 127] width 41 height 22
